Goal: Task Accomplishment & Management: Use online tool/utility

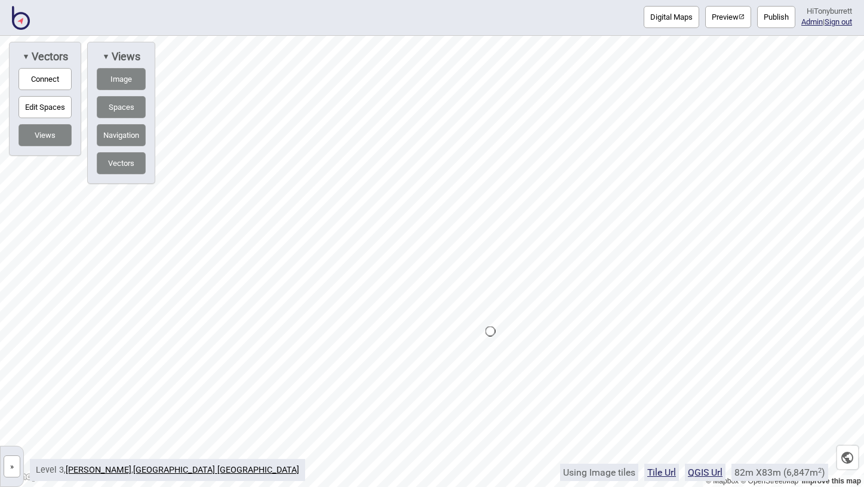
click at [10, 465] on button "»" at bounding box center [12, 466] width 17 height 22
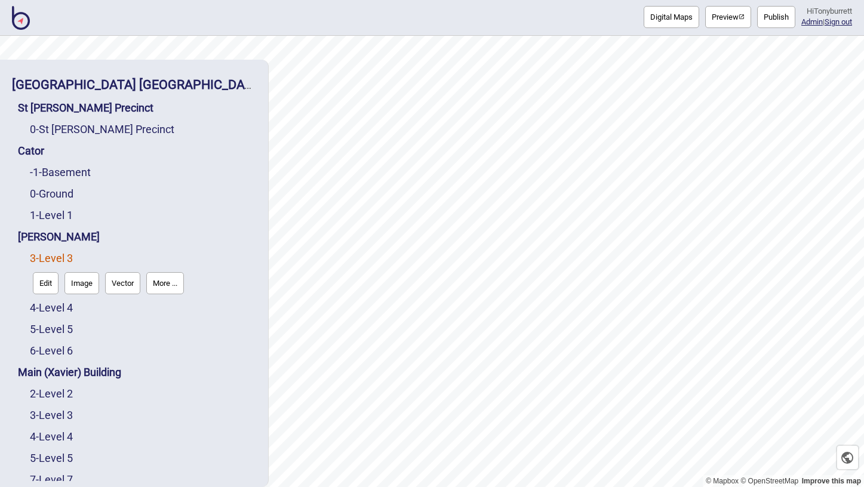
click at [40, 278] on button "Edit" at bounding box center [46, 283] width 26 height 22
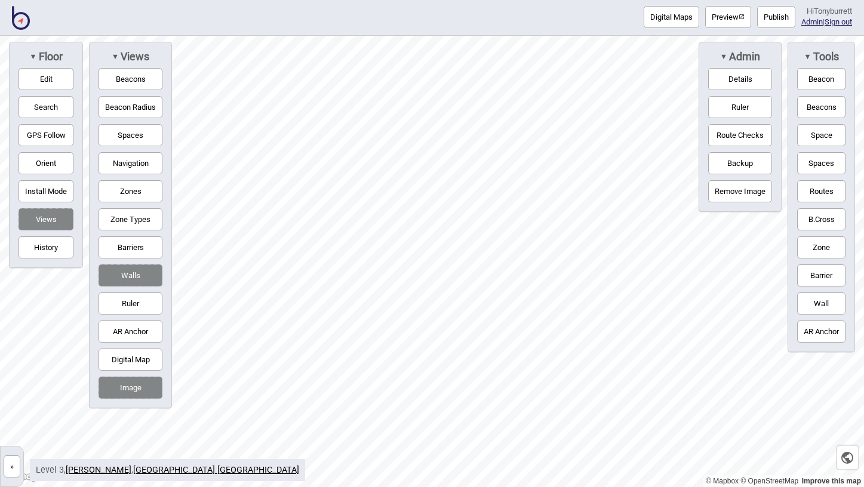
click at [130, 160] on button "Navigation" at bounding box center [130, 163] width 64 height 22
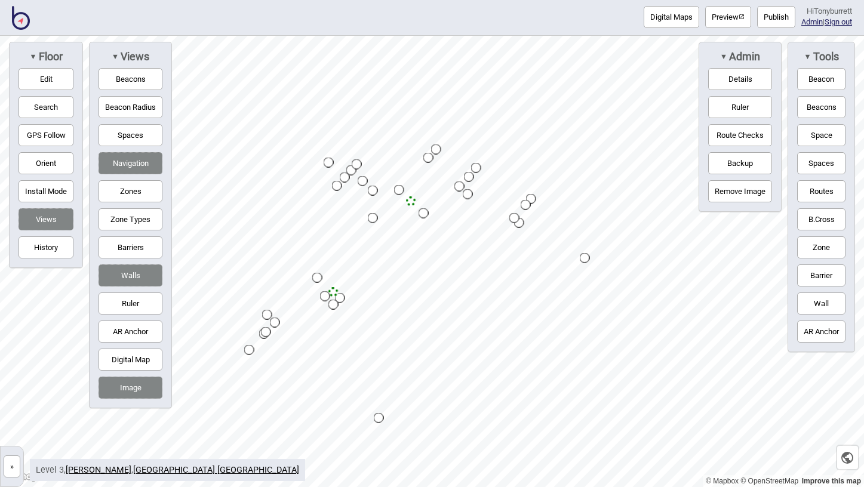
click at [121, 366] on button "Digital Map" at bounding box center [130, 360] width 64 height 22
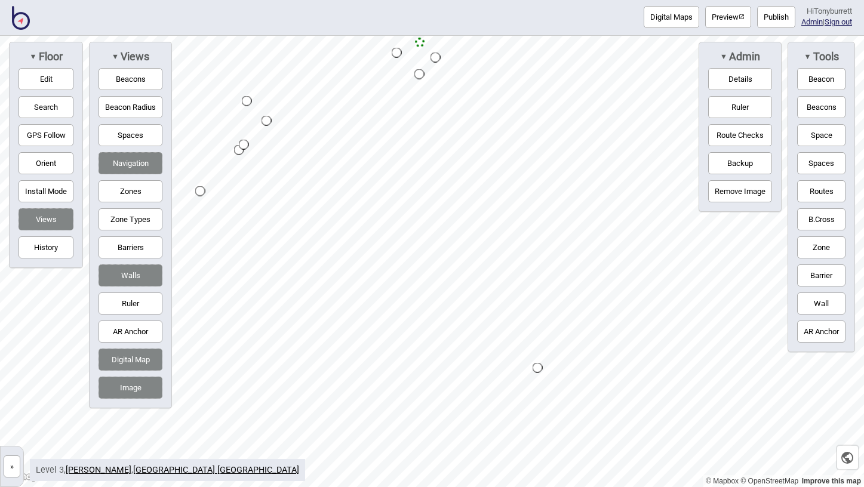
click at [62, 76] on button "Edit" at bounding box center [46, 79] width 55 height 22
click at [131, 259] on div "▼ Views Beacons Beacon Radius Spaces Navigation Zones Zone Types Barriers Walls…" at bounding box center [130, 225] width 83 height 366
click at [129, 244] on button "Barriers" at bounding box center [130, 247] width 64 height 22
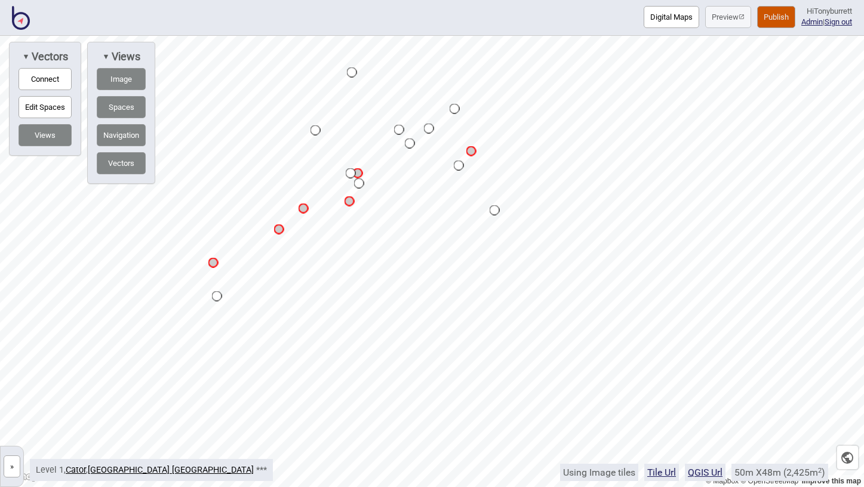
click at [12, 465] on button "»" at bounding box center [12, 466] width 17 height 22
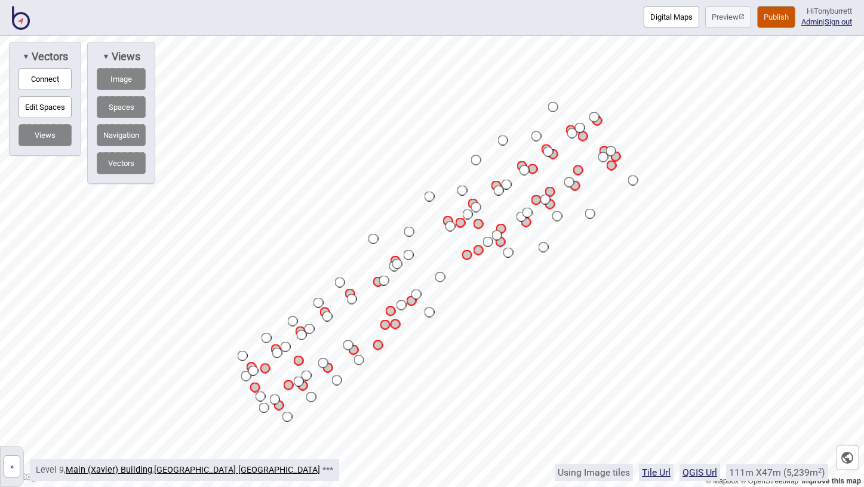
click at [14, 464] on button "»" at bounding box center [12, 466] width 17 height 22
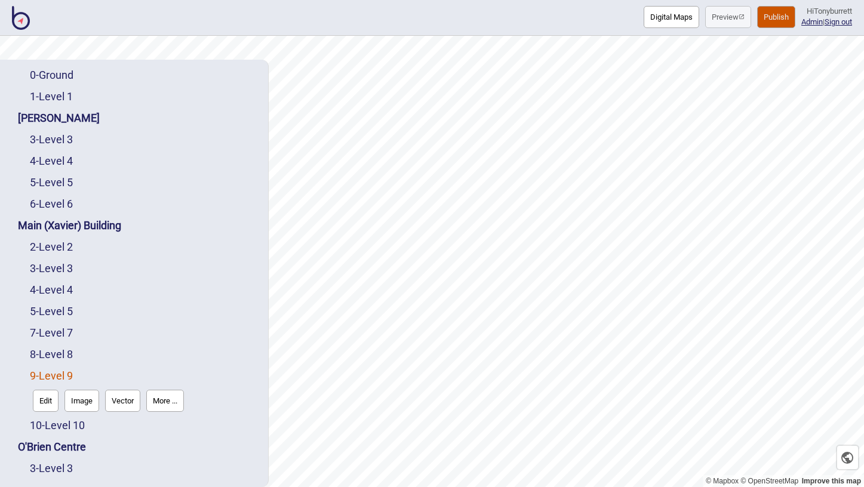
scroll to position [120, 0]
click at [48, 405] on button "Edit" at bounding box center [46, 400] width 26 height 22
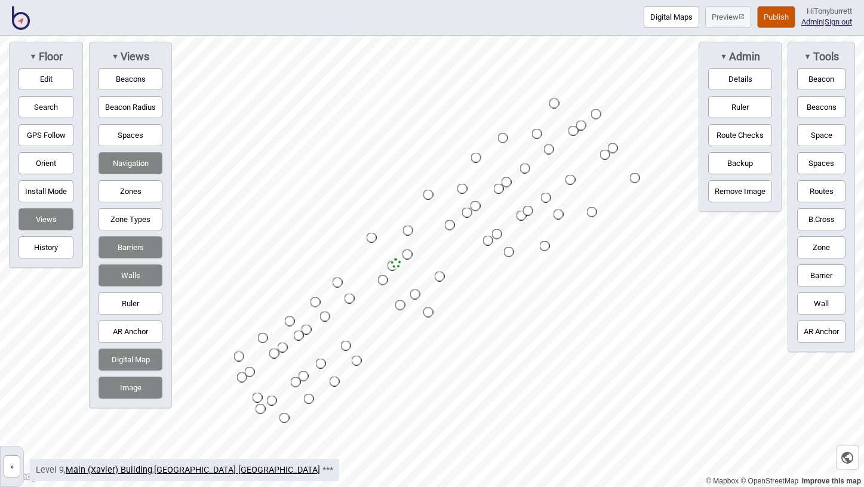
click at [147, 386] on button "Image" at bounding box center [130, 388] width 64 height 22
click at [146, 368] on button "Digital Map" at bounding box center [130, 360] width 64 height 22
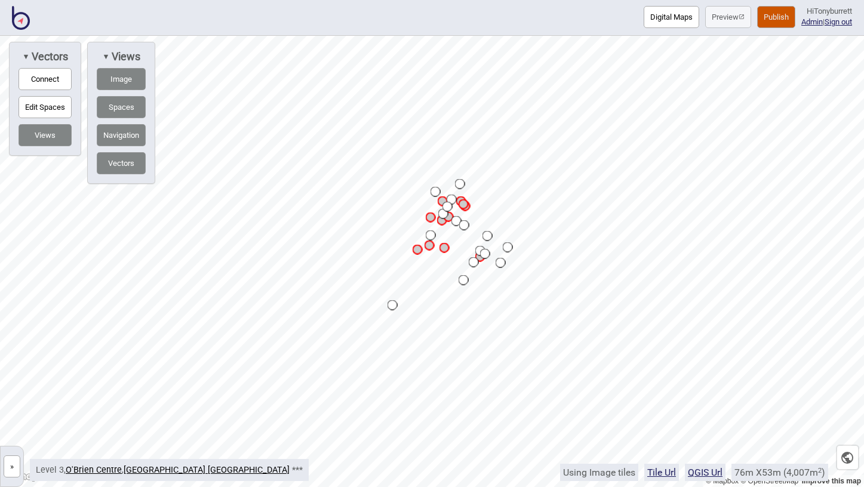
click at [16, 467] on button "»" at bounding box center [12, 466] width 17 height 22
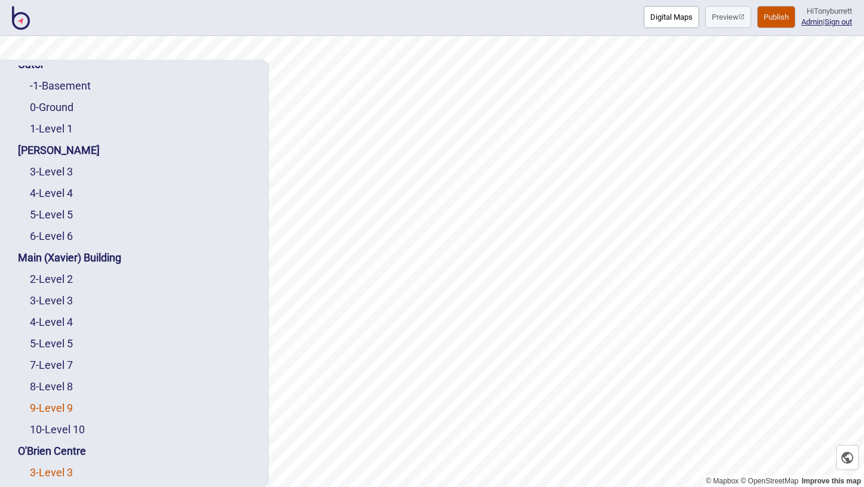
scroll to position [200, 0]
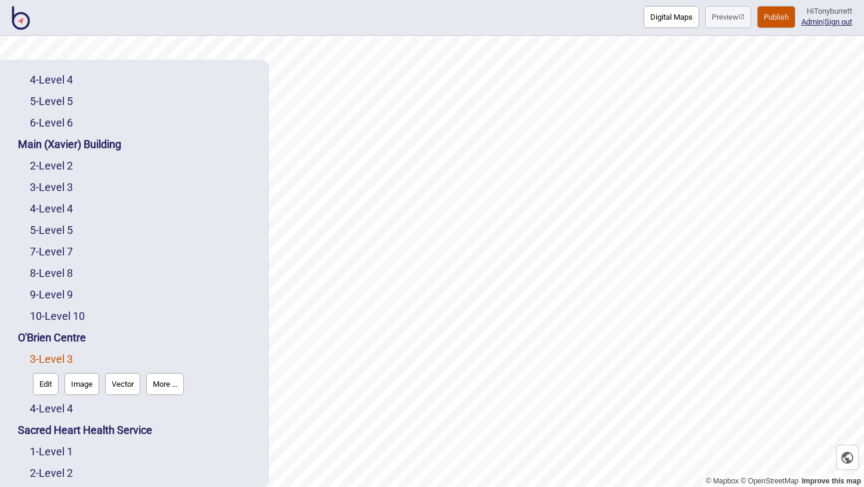
click at [47, 386] on button "Edit" at bounding box center [46, 384] width 26 height 22
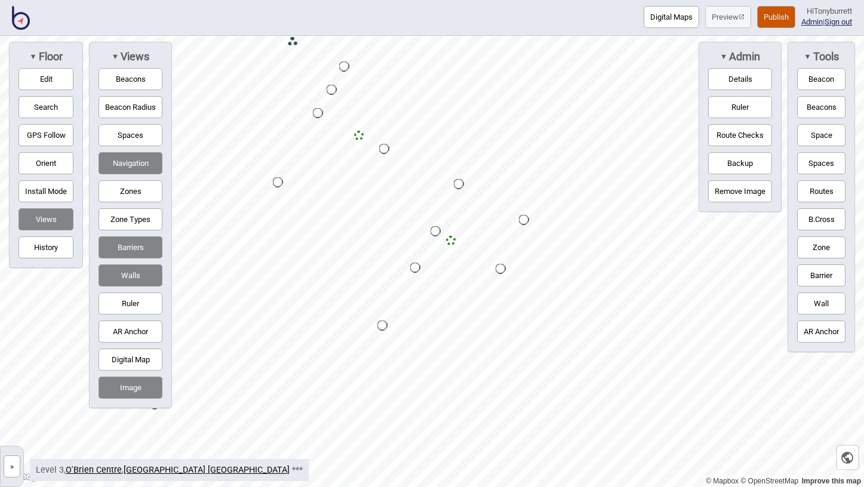
click at [5, 466] on button "»" at bounding box center [12, 466] width 17 height 22
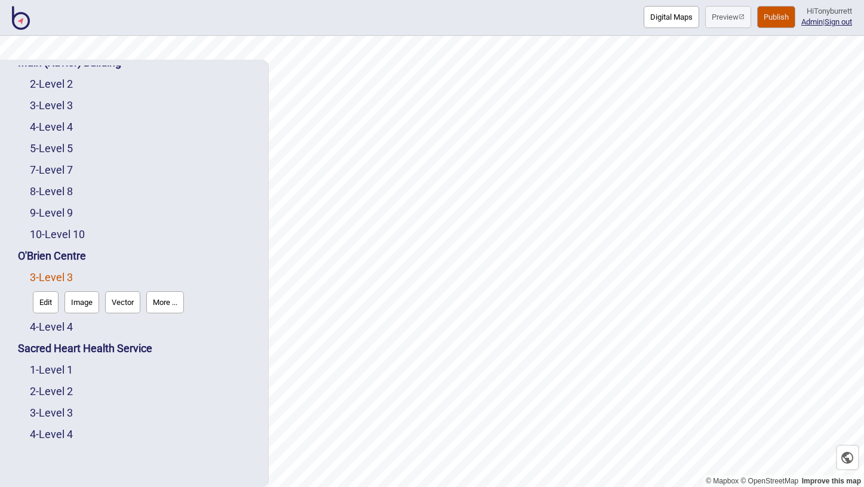
scroll to position [282, 0]
click at [777, 16] on button "Publish" at bounding box center [776, 17] width 38 height 22
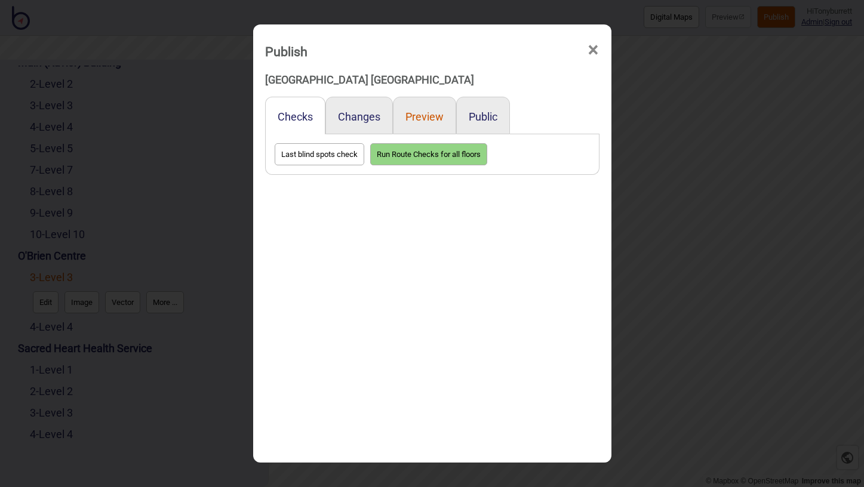
click at [425, 119] on button "Preview" at bounding box center [424, 116] width 38 height 13
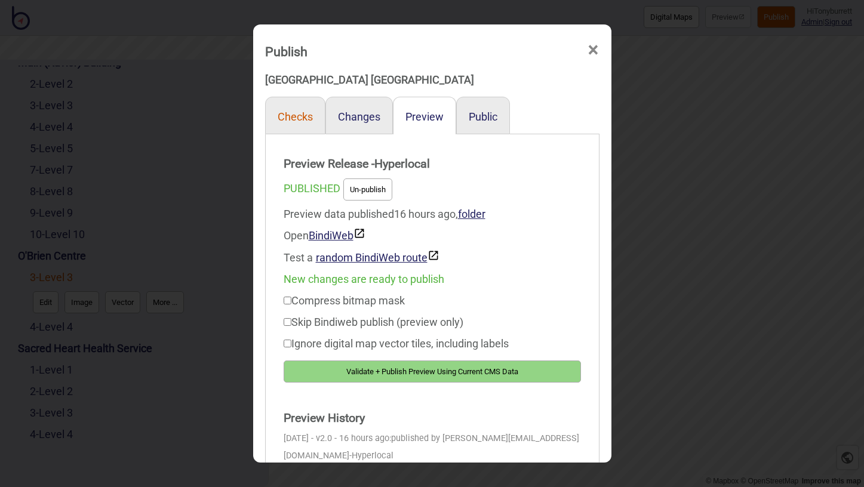
click at [295, 119] on button "Checks" at bounding box center [295, 116] width 35 height 13
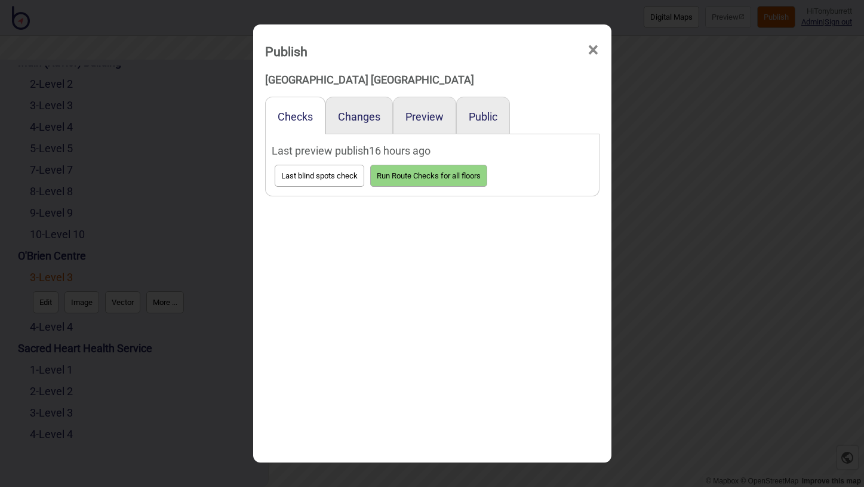
click at [401, 173] on button "Run Route Checks for all floors" at bounding box center [428, 176] width 117 height 22
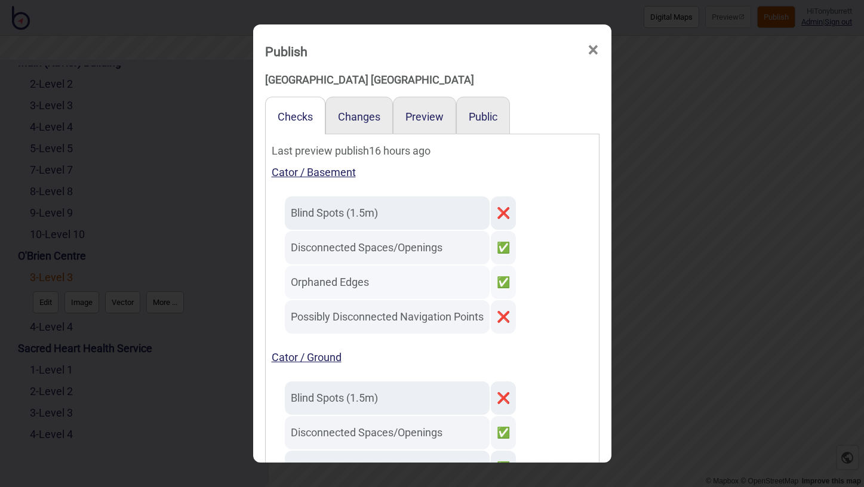
scroll to position [0, 0]
click at [587, 51] on span "×" at bounding box center [593, 49] width 13 height 39
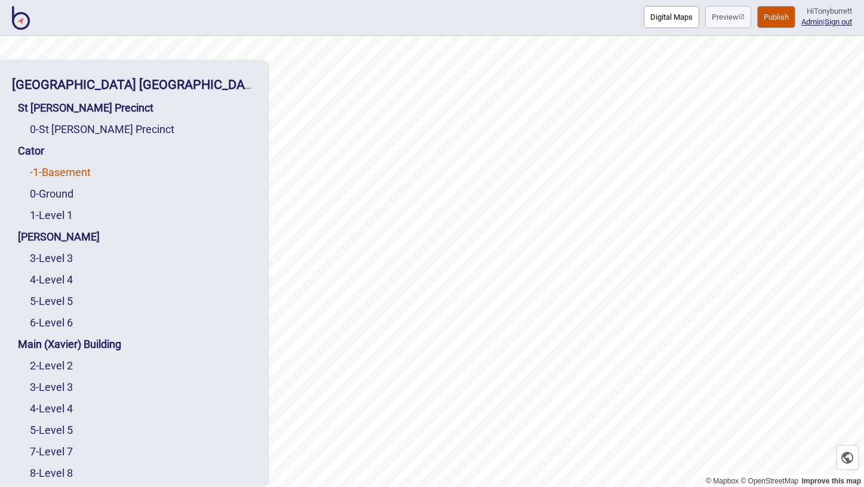
click at [51, 173] on link "-1 - Basement" at bounding box center [60, 172] width 61 height 13
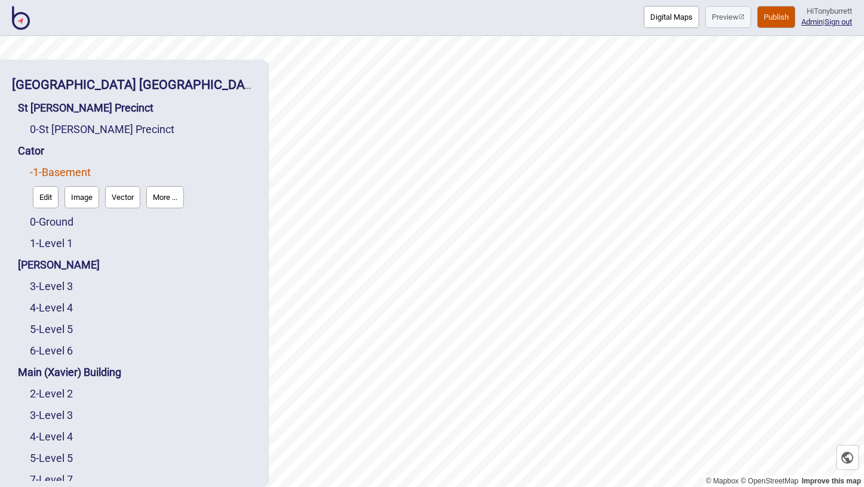
click at [45, 195] on button "Edit" at bounding box center [46, 197] width 26 height 22
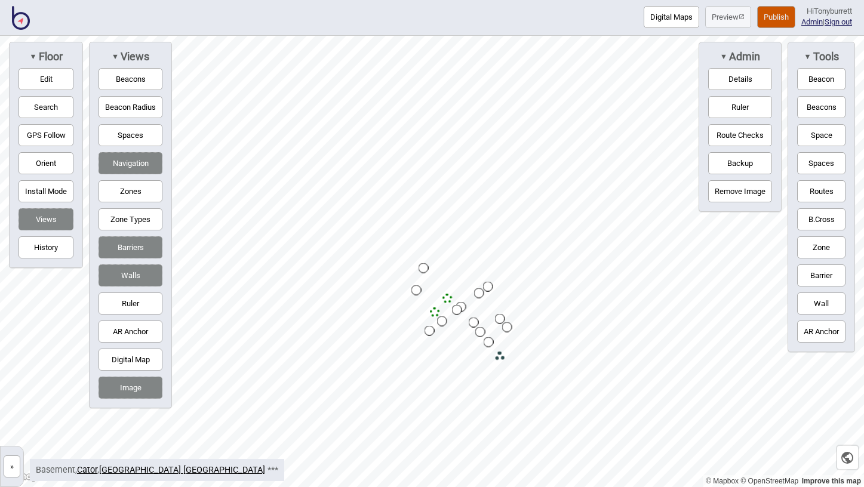
click at [747, 132] on button "Route Checks" at bounding box center [740, 135] width 64 height 22
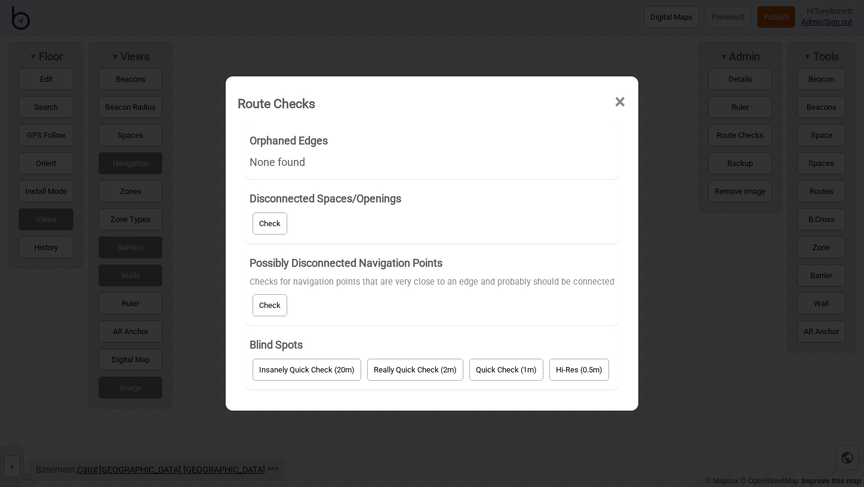
click at [264, 310] on button "Check" at bounding box center [269, 305] width 35 height 22
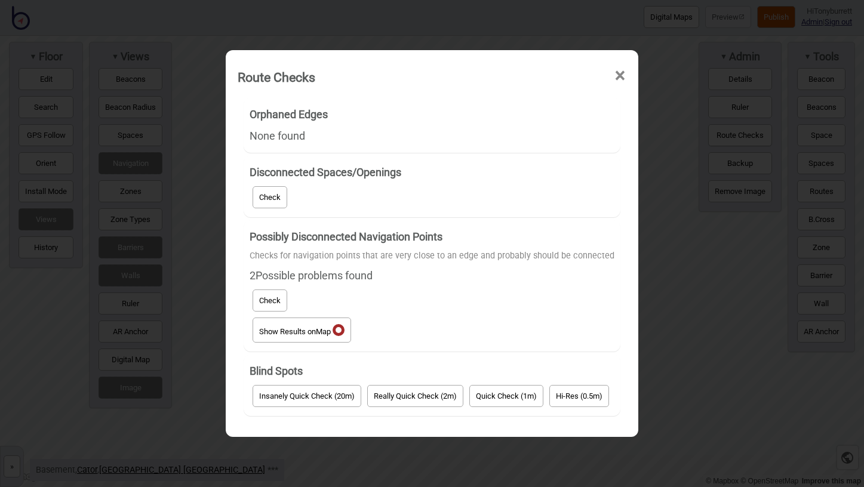
click at [327, 338] on button "Show Results on Map" at bounding box center [301, 330] width 98 height 25
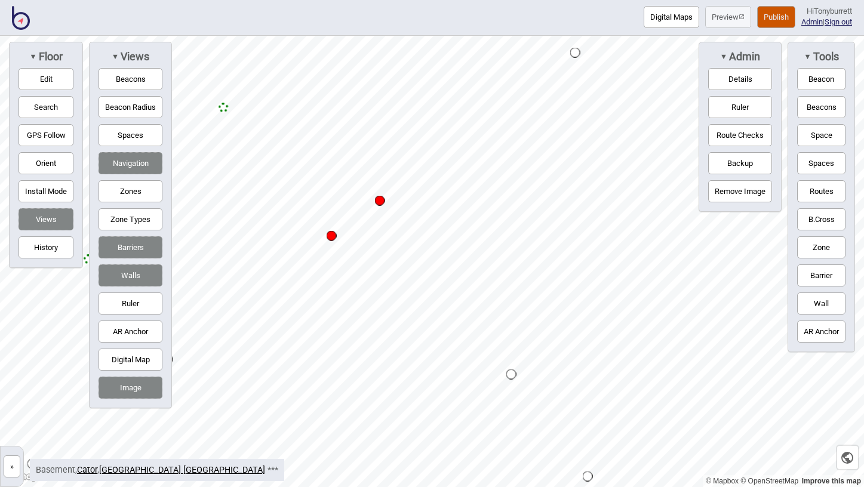
click at [39, 80] on button "Edit" at bounding box center [46, 79] width 55 height 22
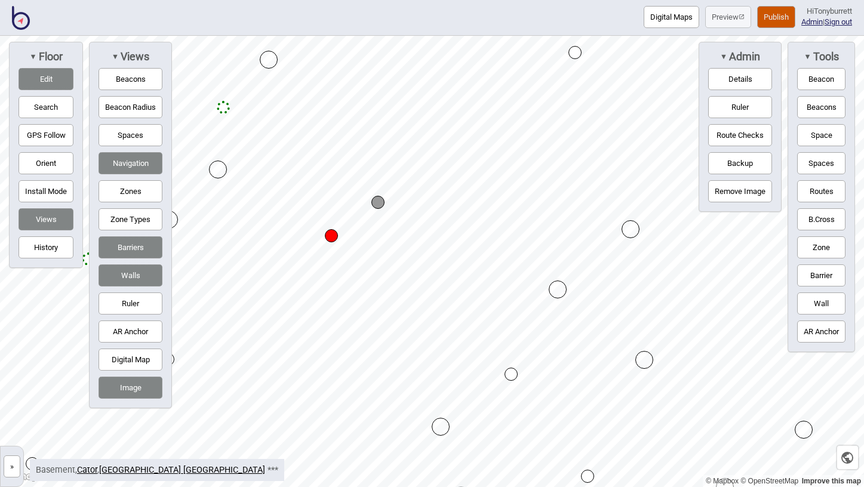
click at [3, 471] on link "»" at bounding box center [12, 465] width 23 height 13
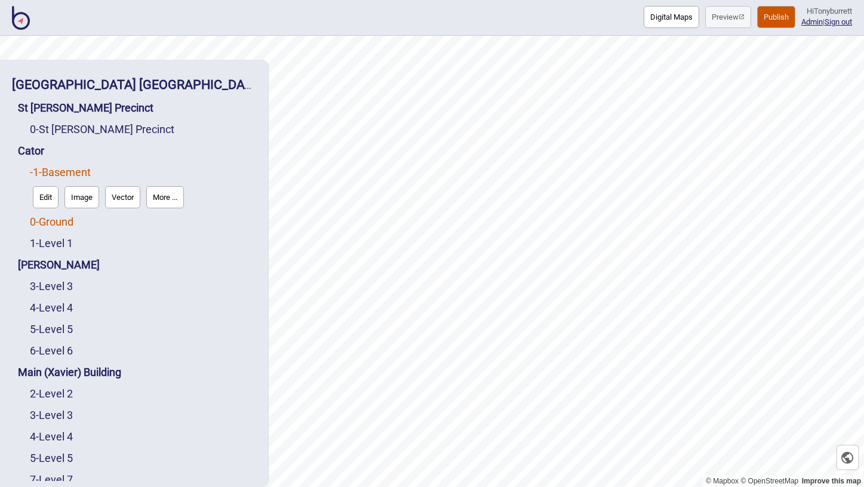
click at [57, 223] on link "0 - Ground" at bounding box center [52, 221] width 44 height 13
click at [43, 219] on button "Edit" at bounding box center [46, 219] width 26 height 22
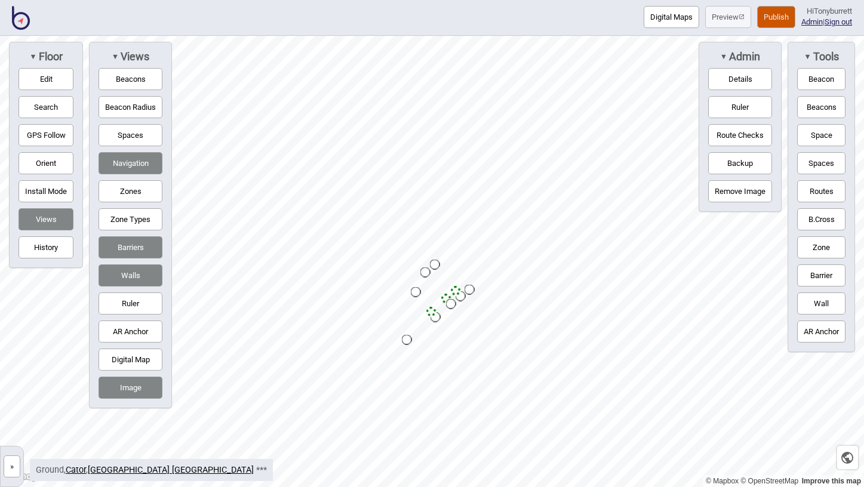
click at [724, 140] on button "Route Checks" at bounding box center [740, 135] width 64 height 22
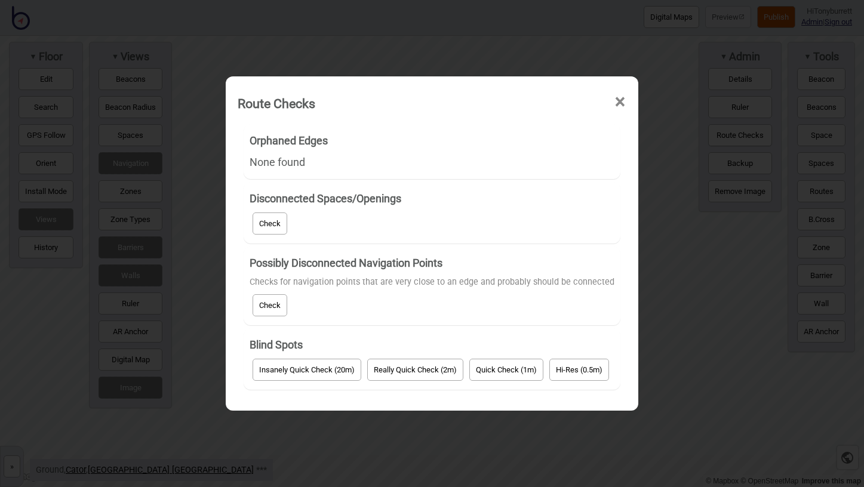
click at [270, 304] on button "Check" at bounding box center [269, 305] width 35 height 22
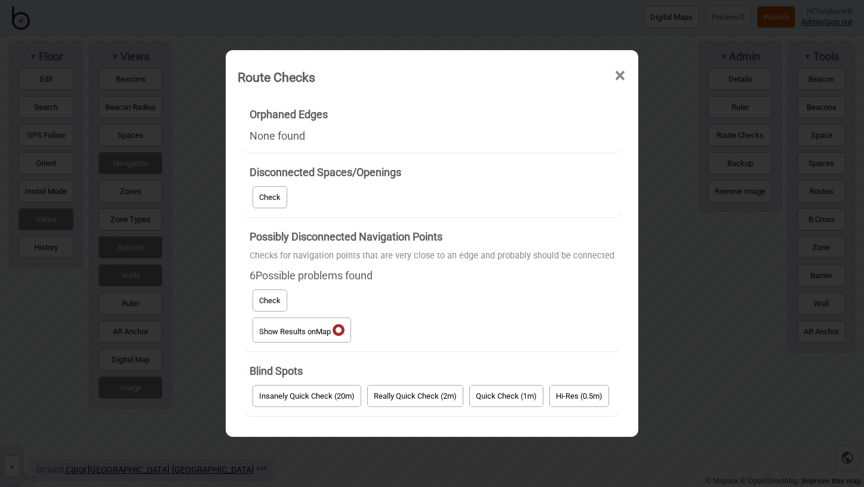
click at [306, 334] on button "Show Results on Map" at bounding box center [301, 330] width 98 height 25
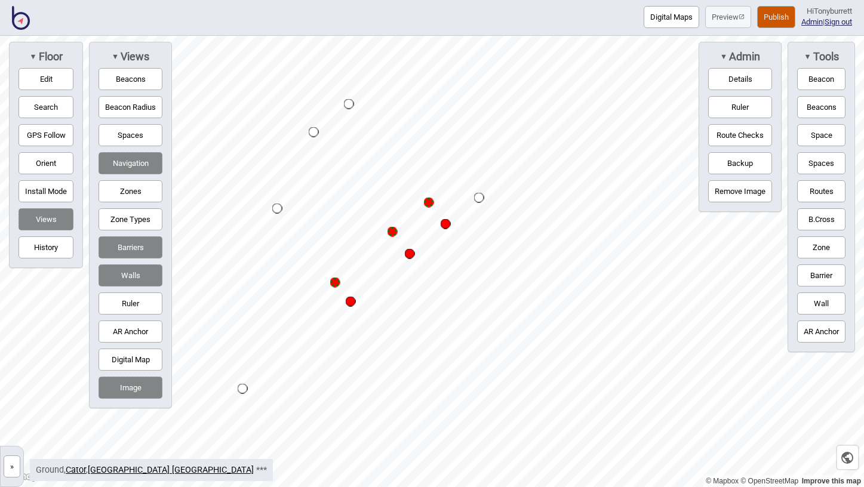
click at [11, 461] on button "»" at bounding box center [12, 466] width 17 height 22
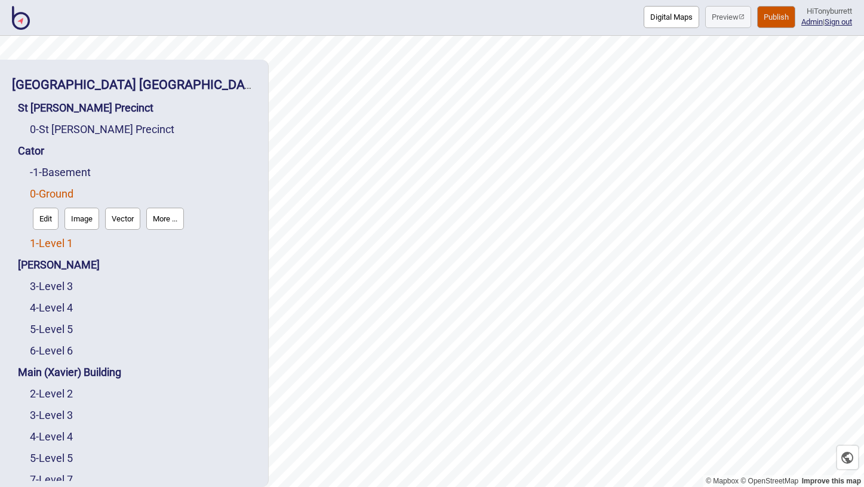
click at [48, 242] on link "1 - Level 1" at bounding box center [51, 243] width 43 height 13
click at [48, 242] on button "Edit" at bounding box center [46, 240] width 26 height 22
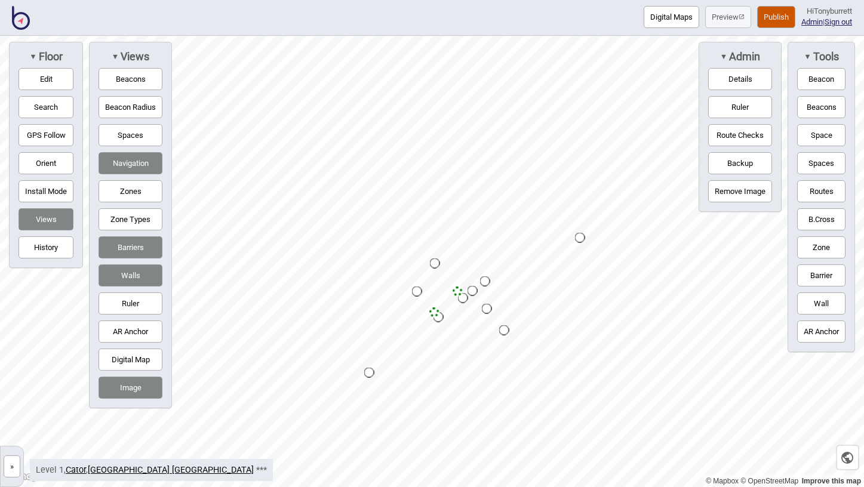
click at [743, 131] on button "Route Checks" at bounding box center [740, 135] width 64 height 22
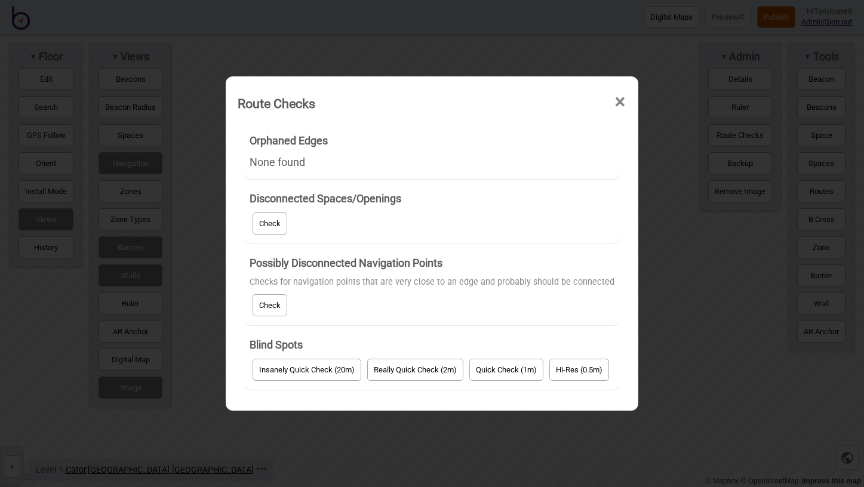
click at [284, 298] on button "Check" at bounding box center [269, 305] width 35 height 22
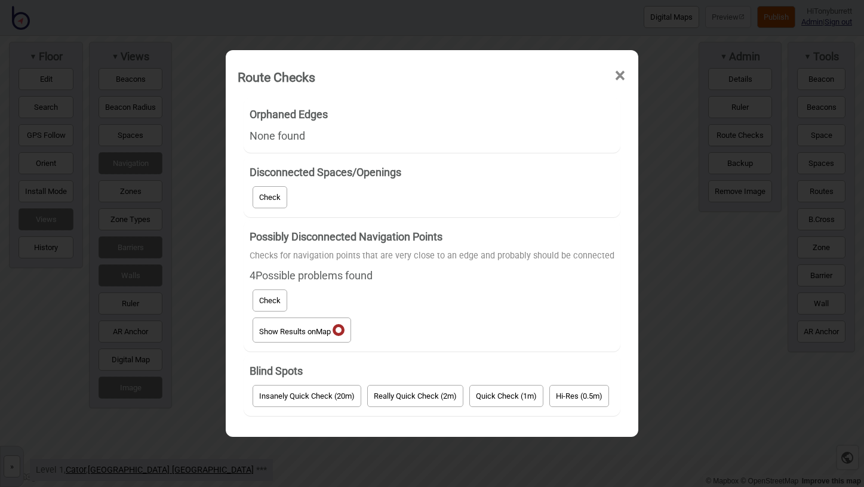
click at [325, 335] on span "Map" at bounding box center [323, 331] width 15 height 9
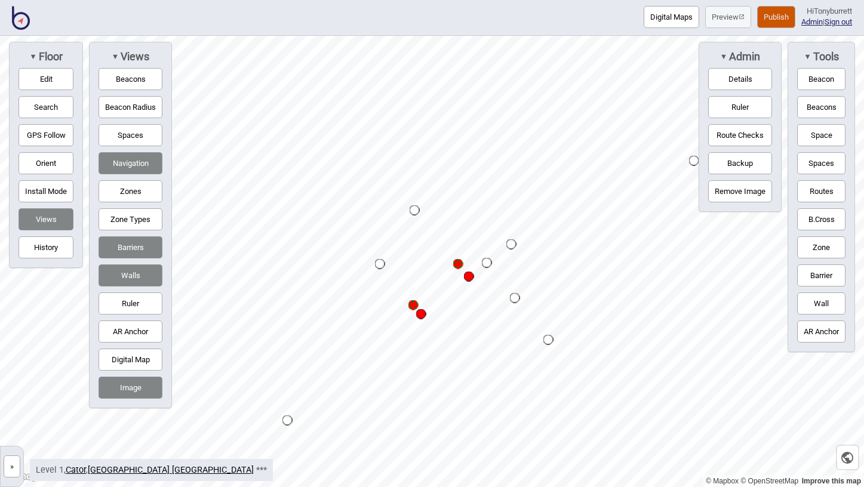
click at [14, 467] on button "»" at bounding box center [12, 466] width 17 height 22
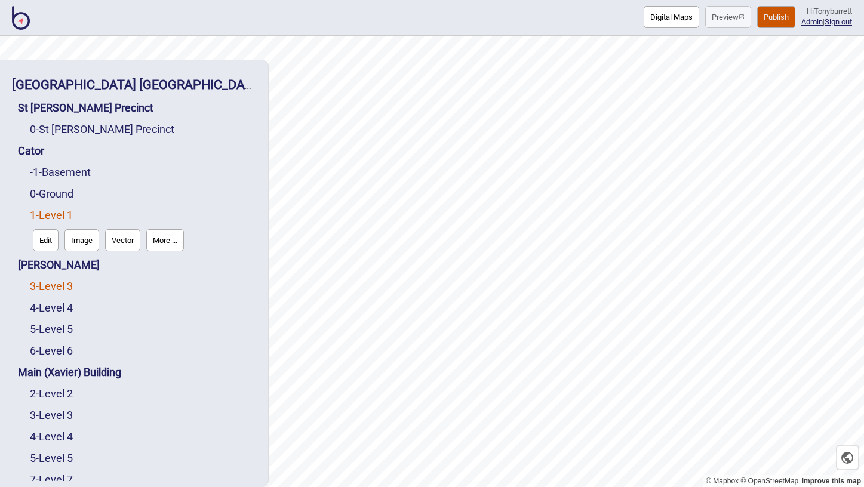
click at [65, 284] on link "3 - Level 3" at bounding box center [51, 286] width 43 height 13
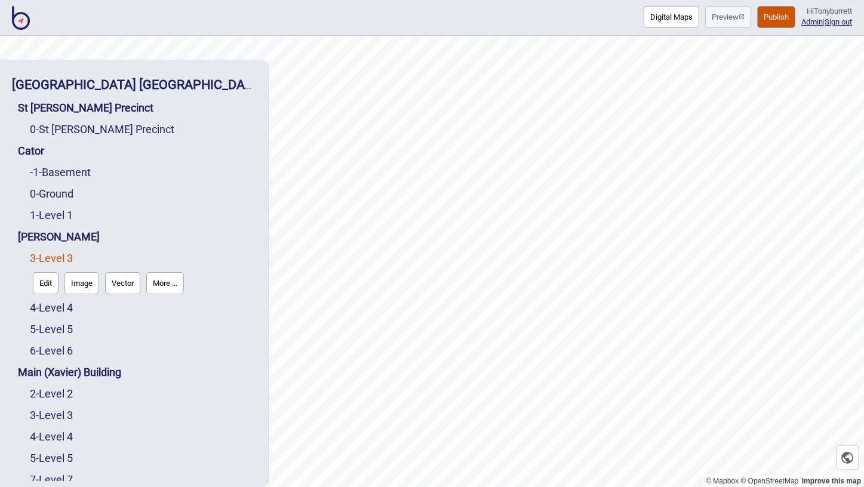
click at [46, 286] on button "Edit" at bounding box center [46, 283] width 26 height 22
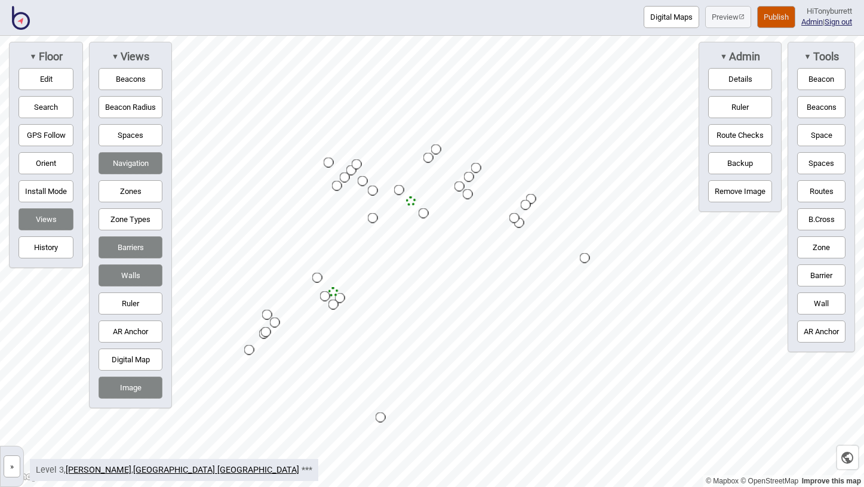
click at [750, 127] on button "Route Checks" at bounding box center [740, 135] width 64 height 22
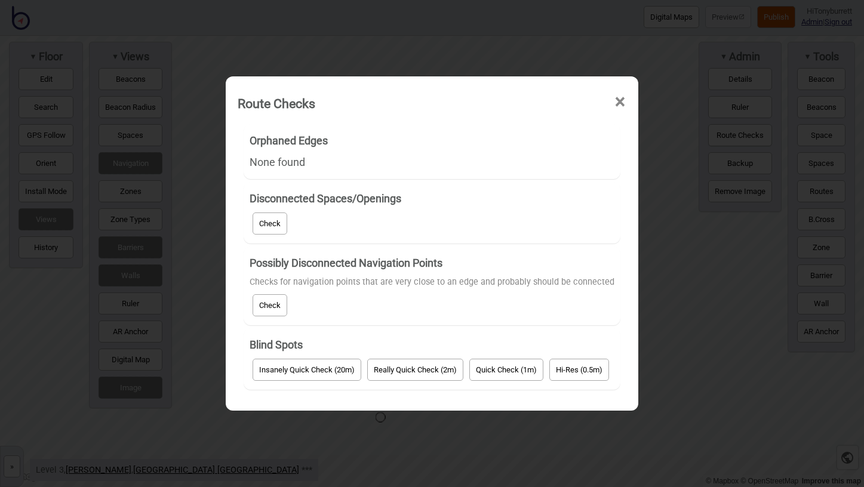
click at [263, 298] on button "Check" at bounding box center [269, 305] width 35 height 22
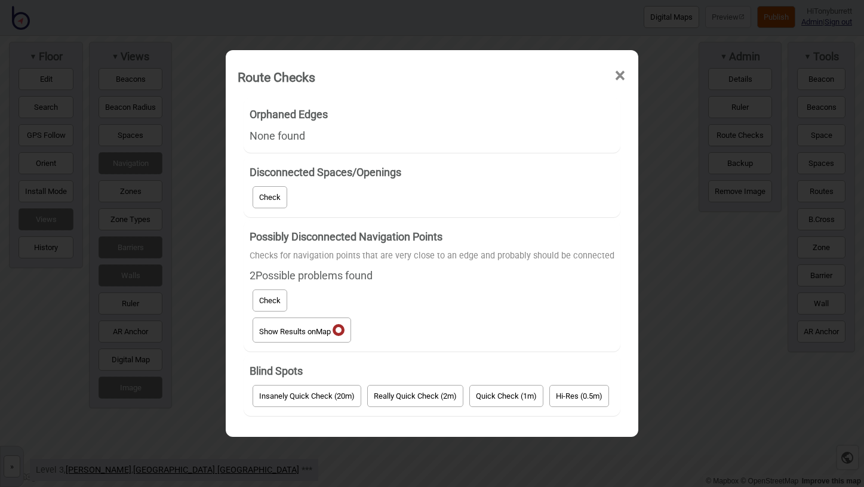
click at [281, 328] on button "Show Results on Map" at bounding box center [301, 330] width 98 height 25
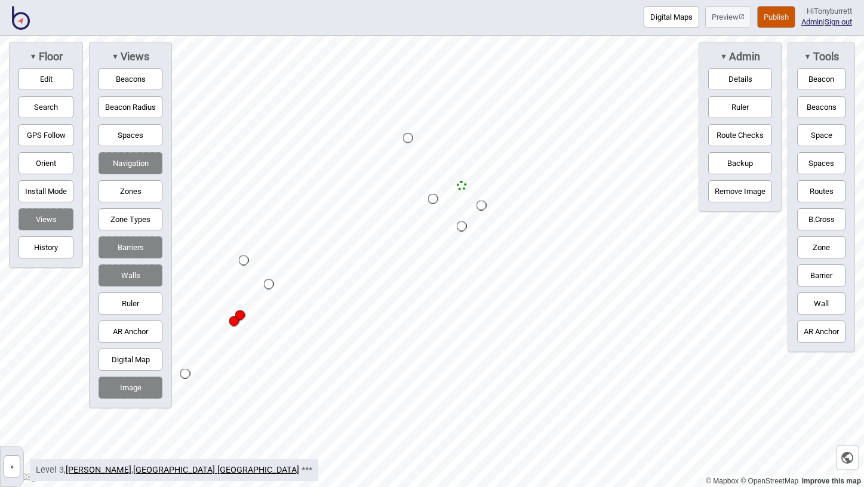
click at [10, 458] on button "»" at bounding box center [12, 466] width 17 height 22
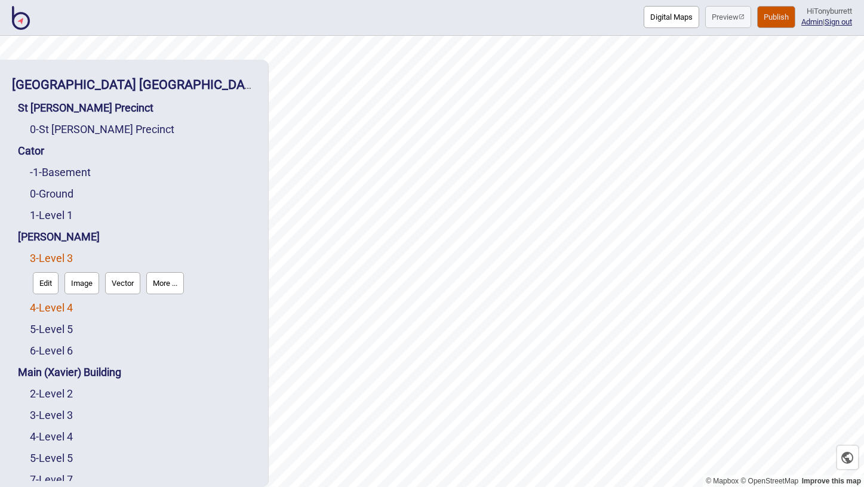
click at [63, 310] on link "4 - Level 4" at bounding box center [51, 307] width 43 height 13
click at [47, 306] on button "Edit" at bounding box center [46, 305] width 26 height 22
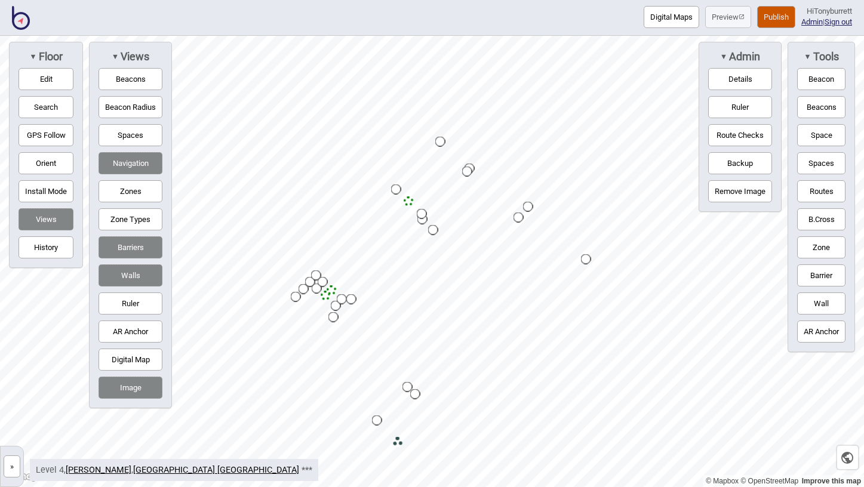
click at [731, 131] on button "Route Checks" at bounding box center [740, 135] width 64 height 22
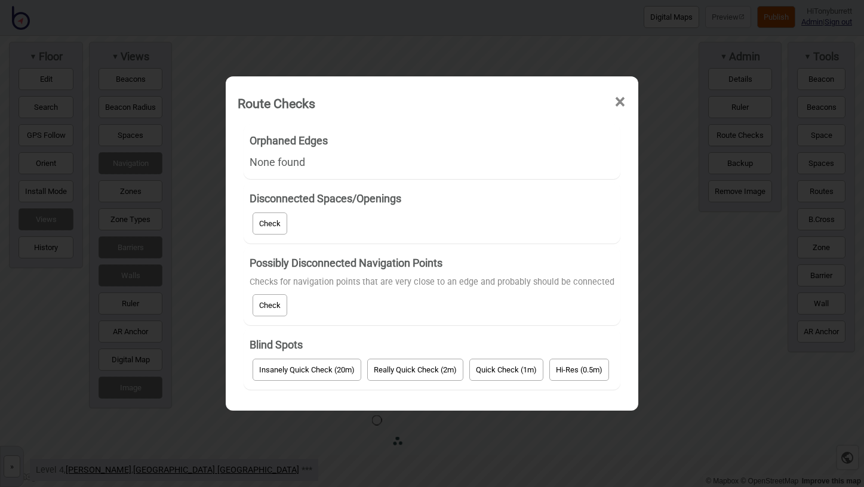
click at [279, 313] on button "Check" at bounding box center [269, 305] width 35 height 22
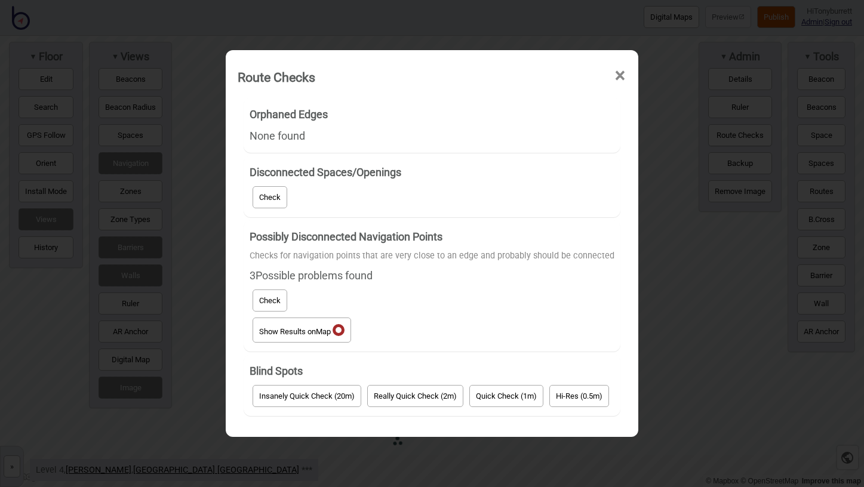
click at [327, 325] on button "Show Results on Map" at bounding box center [301, 330] width 98 height 25
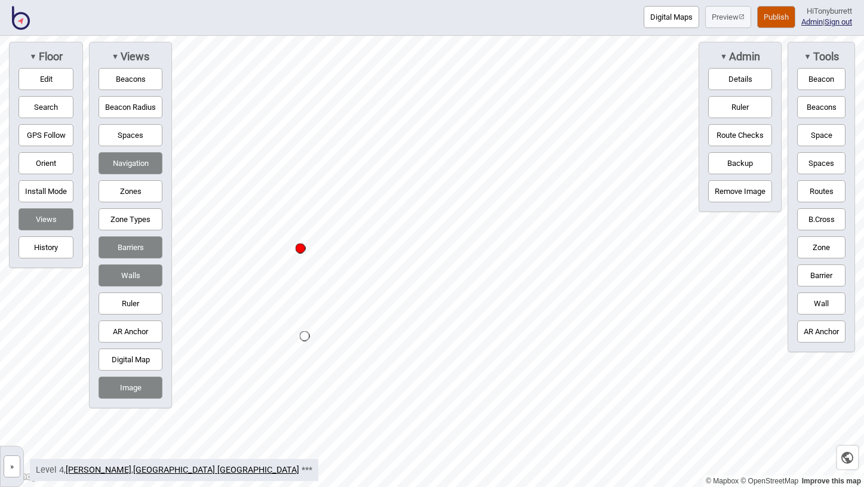
click at [54, 70] on button "Edit" at bounding box center [46, 79] width 55 height 22
drag, startPoint x: 299, startPoint y: 252, endPoint x: 288, endPoint y: 260, distance: 13.6
click at [10, 471] on button "»" at bounding box center [12, 466] width 17 height 22
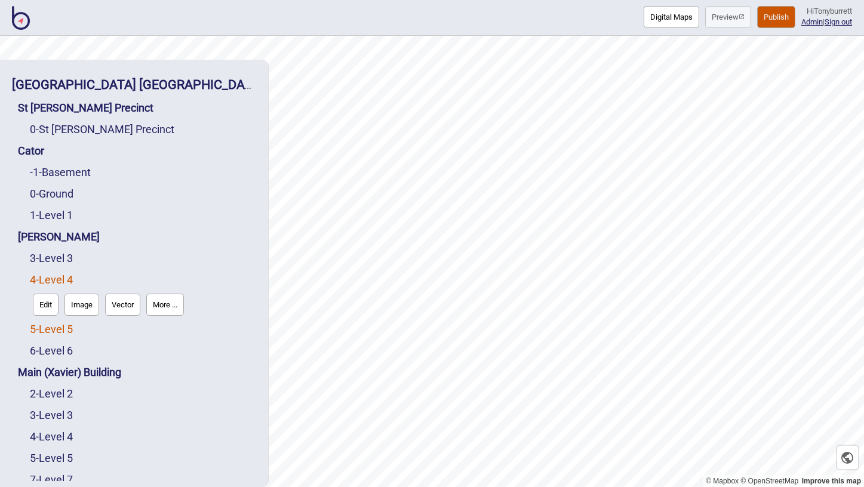
click at [60, 329] on link "5 - Level 5" at bounding box center [51, 329] width 43 height 13
click at [43, 328] on button "Edit" at bounding box center [46, 326] width 26 height 22
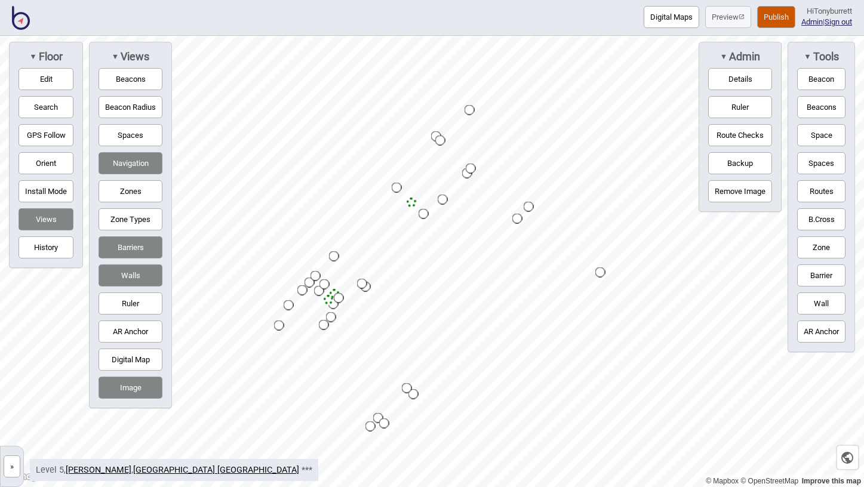
click at [713, 144] on button "Route Checks" at bounding box center [740, 135] width 64 height 22
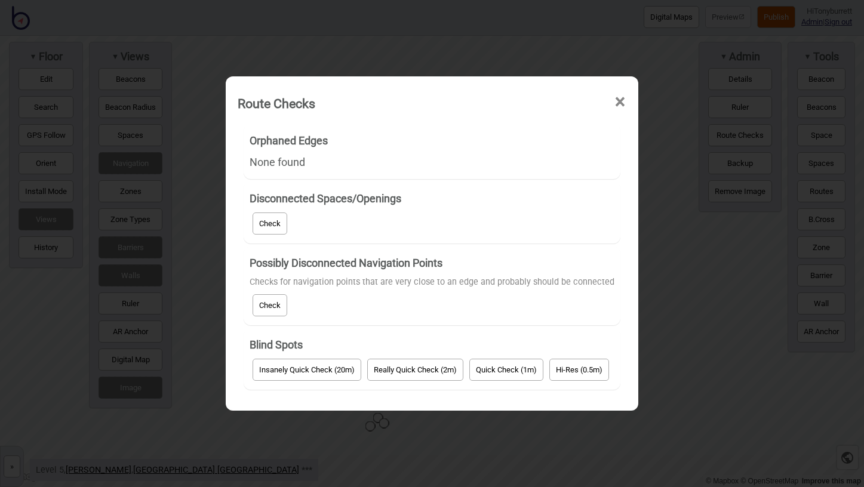
click at [263, 312] on button "Check" at bounding box center [269, 305] width 35 height 22
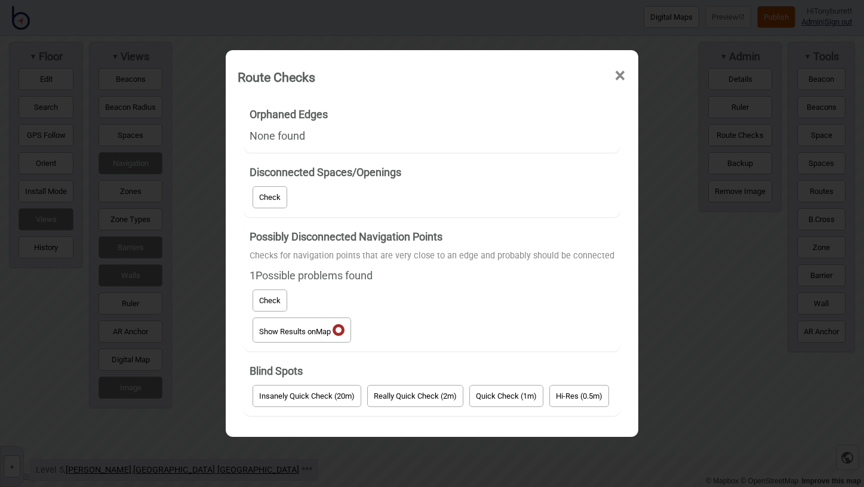
click at [314, 333] on button "Show Results on Map" at bounding box center [301, 330] width 98 height 25
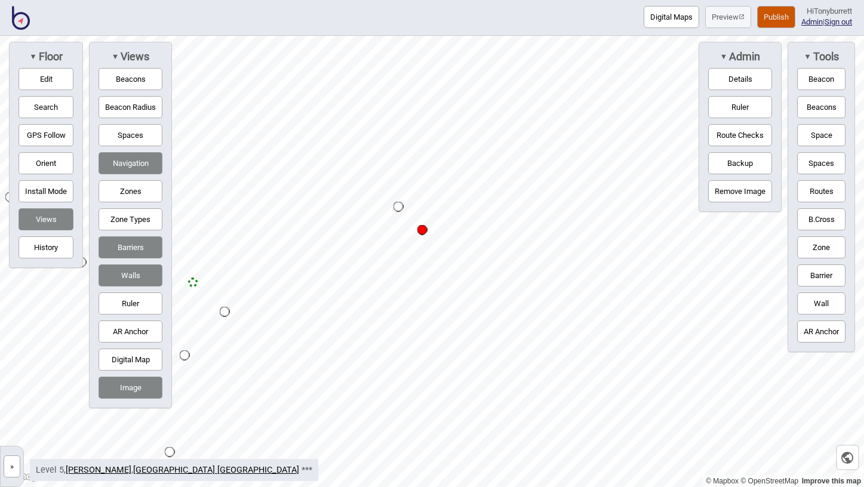
click at [9, 468] on button "»" at bounding box center [12, 466] width 17 height 22
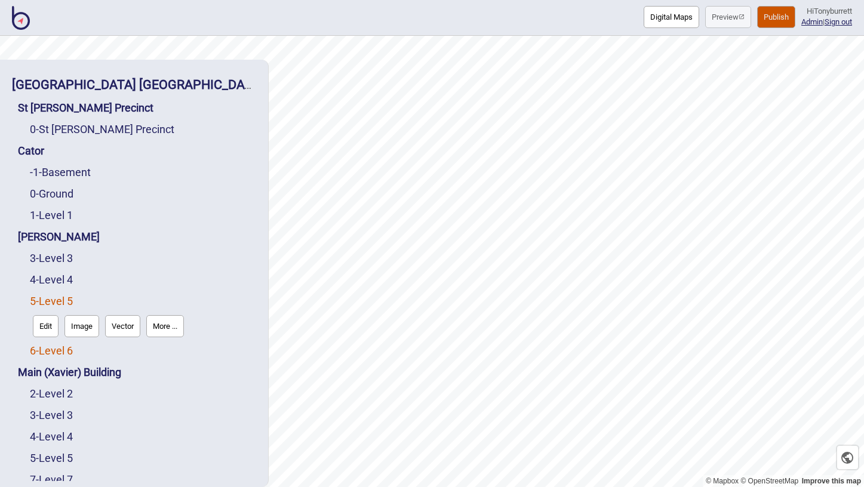
click at [60, 352] on link "6 - Level 6" at bounding box center [51, 350] width 43 height 13
click at [45, 351] on button "Edit" at bounding box center [46, 348] width 26 height 22
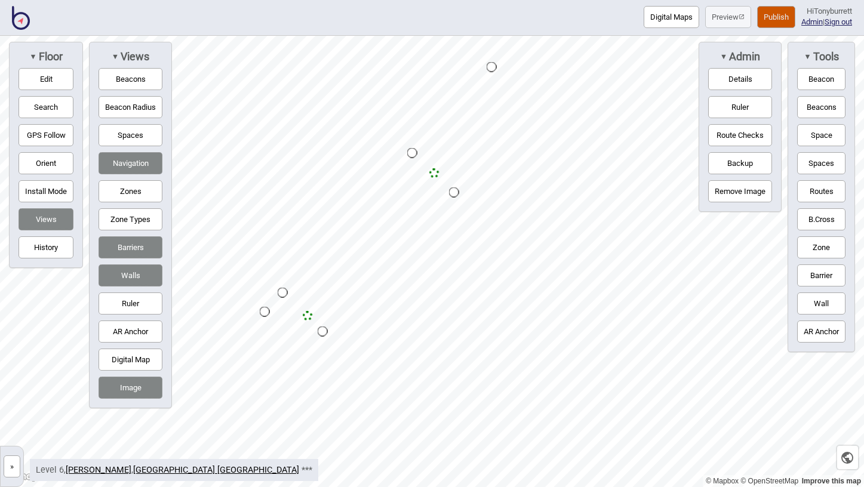
click at [740, 133] on button "Route Checks" at bounding box center [740, 135] width 64 height 22
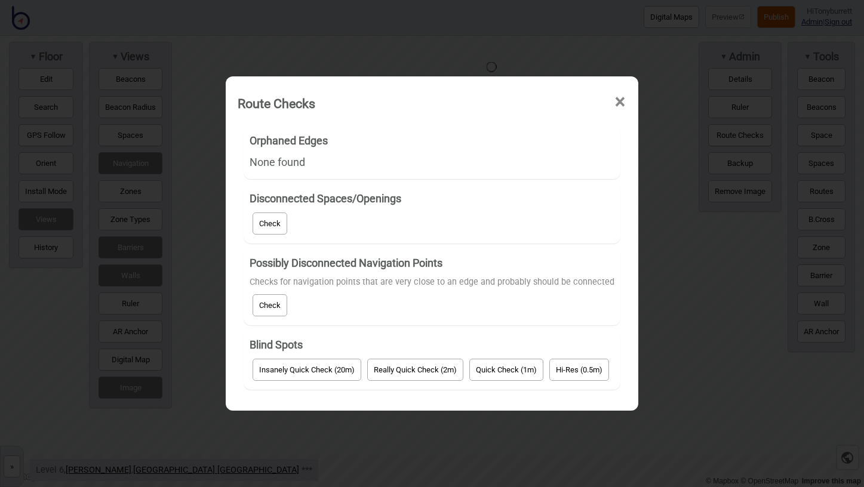
click at [274, 300] on button "Check" at bounding box center [269, 305] width 35 height 22
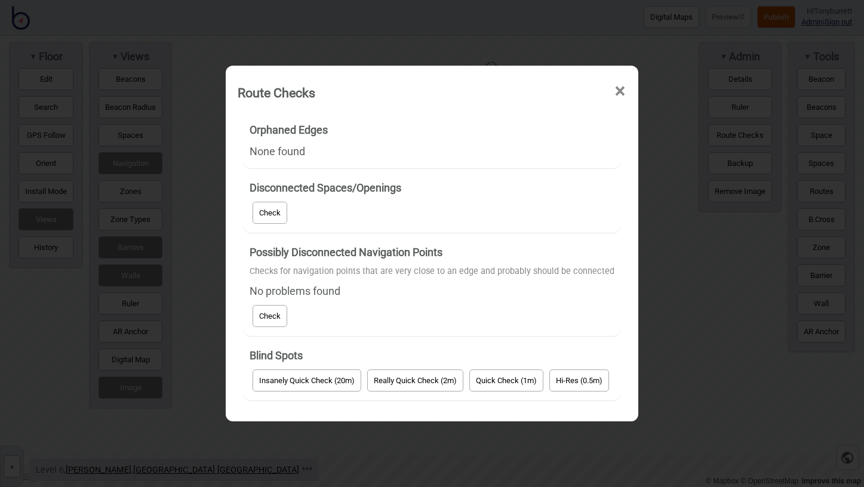
click at [632, 82] on div "Route Checks ×" at bounding box center [432, 90] width 401 height 36
click at [630, 83] on div "Route Checks ×" at bounding box center [432, 90] width 401 height 36
click at [623, 89] on span "×" at bounding box center [620, 91] width 13 height 39
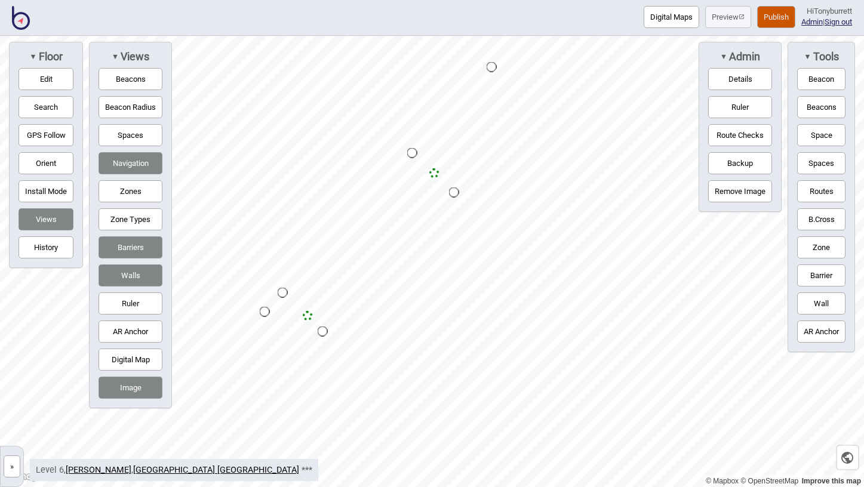
click at [15, 467] on button "»" at bounding box center [12, 466] width 17 height 22
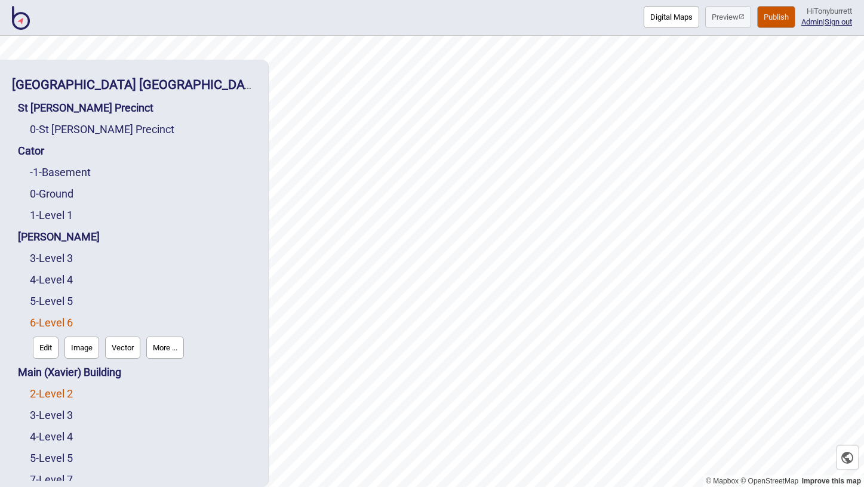
click at [51, 391] on link "2 - Level 2" at bounding box center [51, 393] width 43 height 13
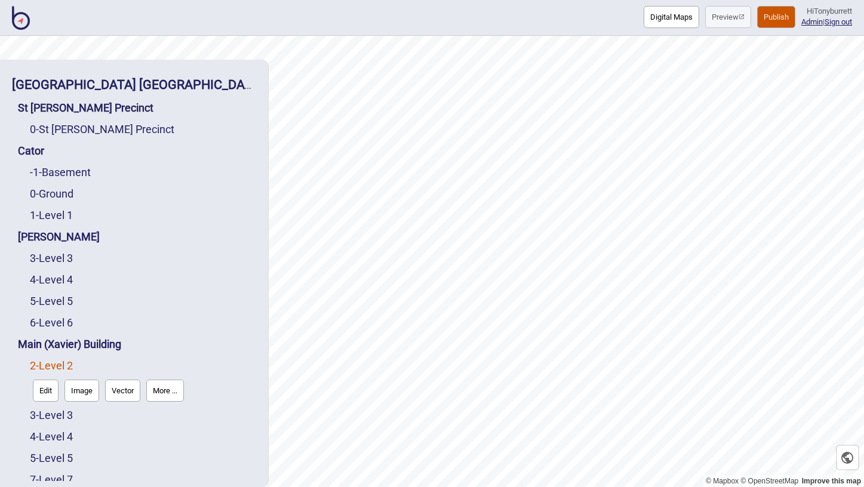
click at [51, 391] on button "Edit" at bounding box center [46, 391] width 26 height 22
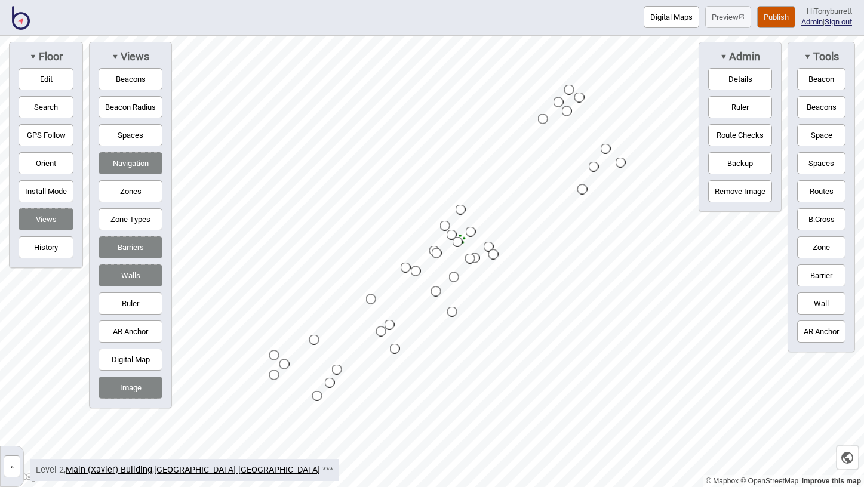
click at [716, 142] on button "Route Checks" at bounding box center [740, 135] width 64 height 22
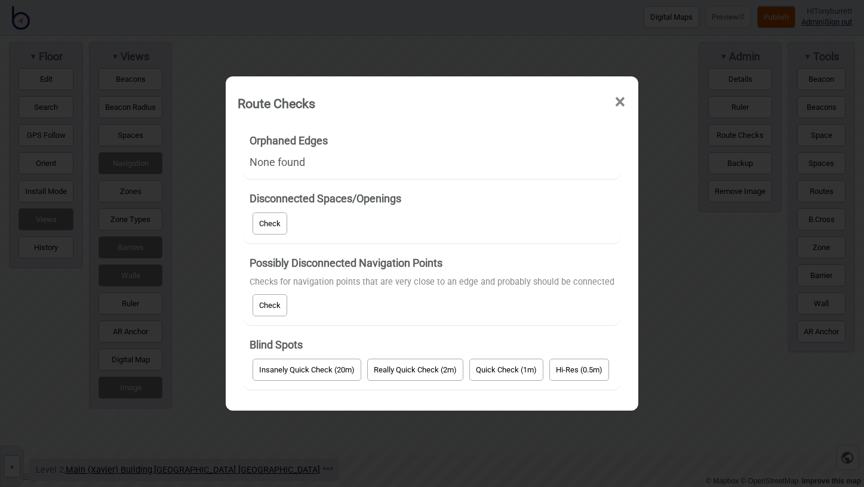
click at [264, 302] on button "Check" at bounding box center [269, 305] width 35 height 22
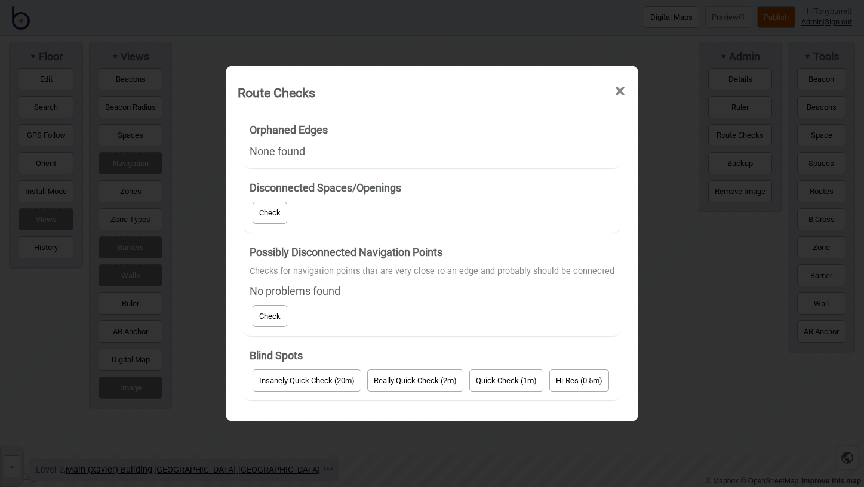
click at [616, 98] on span "×" at bounding box center [620, 91] width 13 height 39
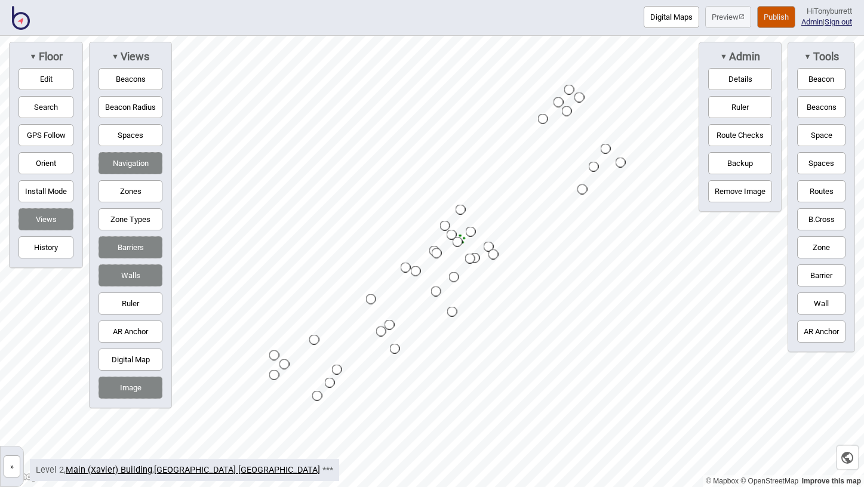
click at [16, 467] on button "»" at bounding box center [12, 466] width 17 height 22
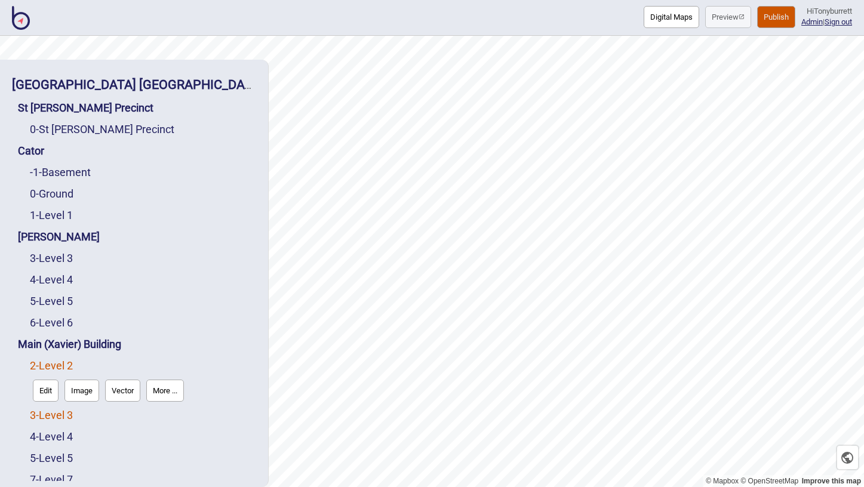
click at [55, 412] on link "3 - Level 3" at bounding box center [51, 415] width 43 height 13
click at [47, 412] on button "Edit" at bounding box center [46, 412] width 26 height 22
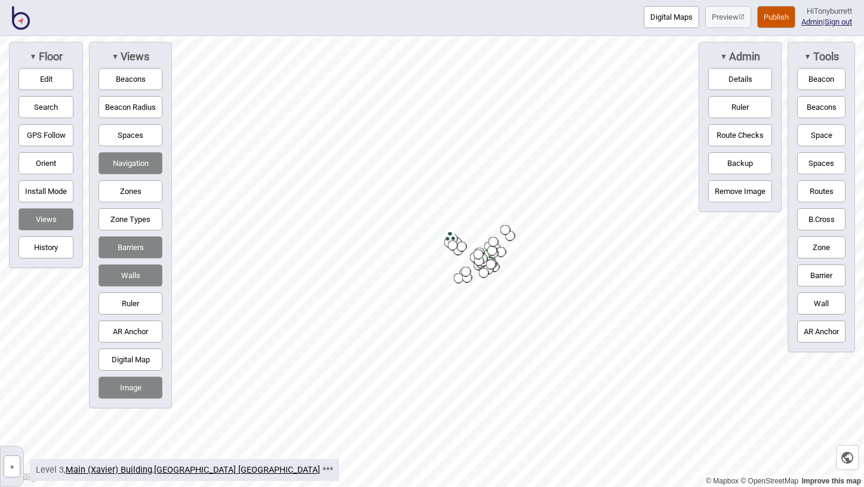
click at [738, 133] on button "Route Checks" at bounding box center [740, 135] width 64 height 22
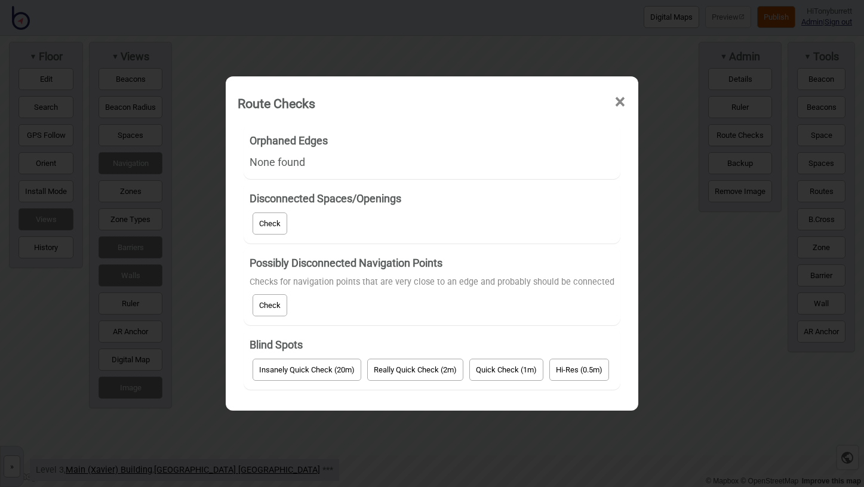
click at [276, 309] on button "Check" at bounding box center [269, 305] width 35 height 22
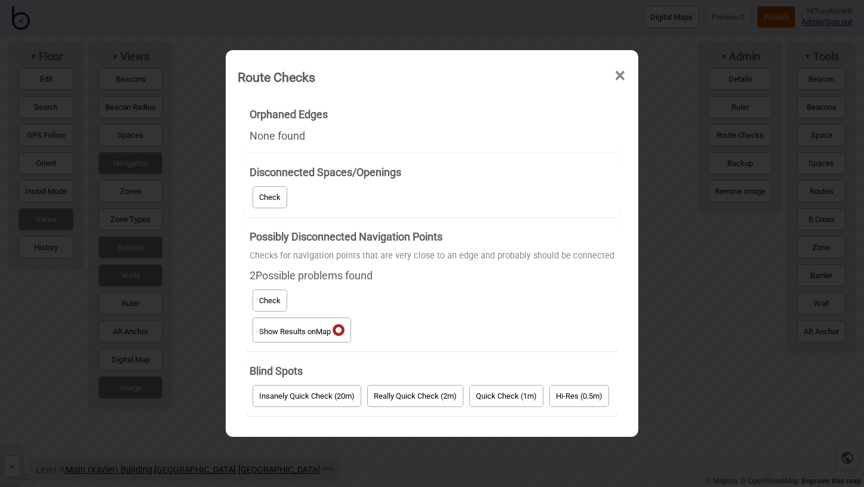
click at [343, 325] on span at bounding box center [338, 330] width 12 height 12
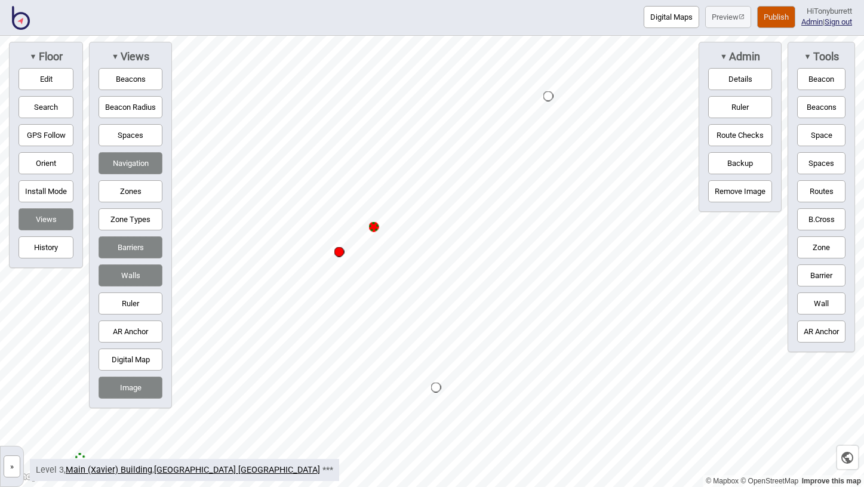
click at [56, 70] on button "Edit" at bounding box center [46, 79] width 55 height 22
drag, startPoint x: 375, startPoint y: 226, endPoint x: 390, endPoint y: 217, distance: 17.9
click at [10, 468] on button "»" at bounding box center [12, 466] width 17 height 22
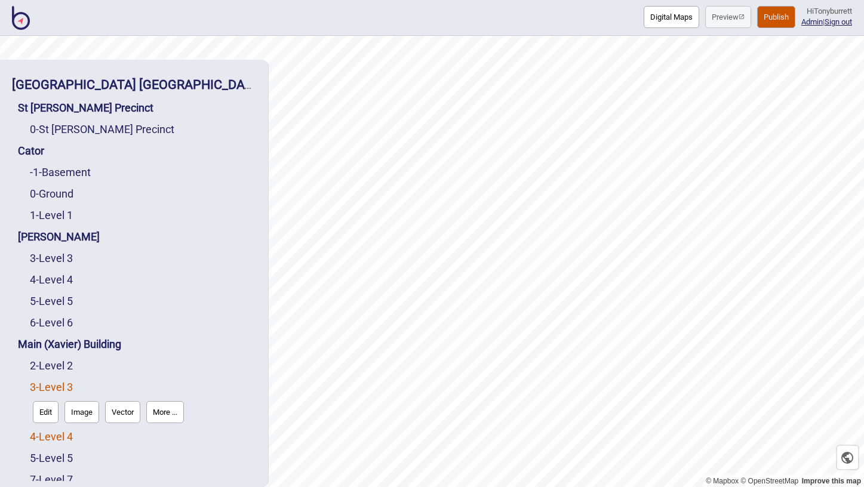
click at [54, 433] on link "4 - Level 4" at bounding box center [51, 436] width 43 height 13
click at [45, 433] on button "Edit" at bounding box center [46, 434] width 26 height 22
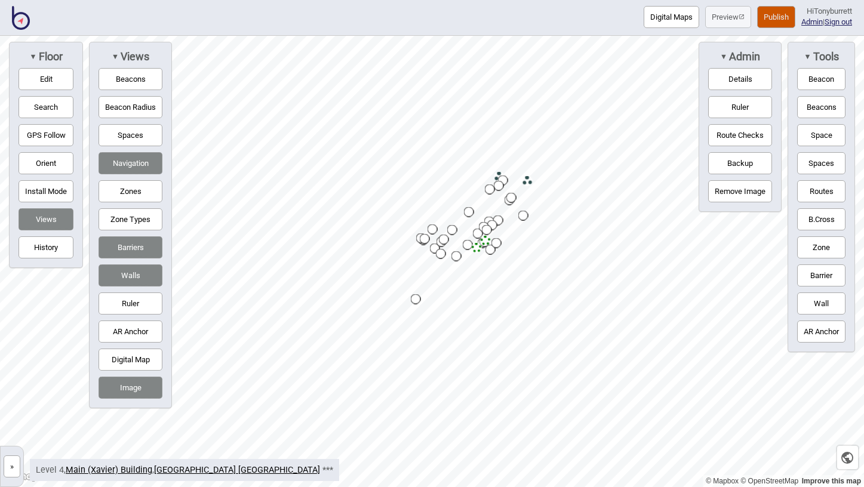
click at [734, 136] on button "Route Checks" at bounding box center [740, 135] width 64 height 22
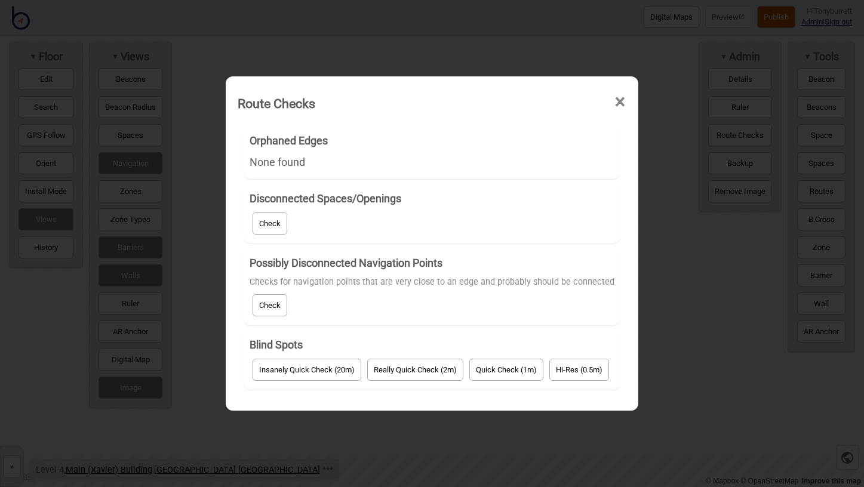
click at [261, 297] on button "Check" at bounding box center [269, 305] width 35 height 22
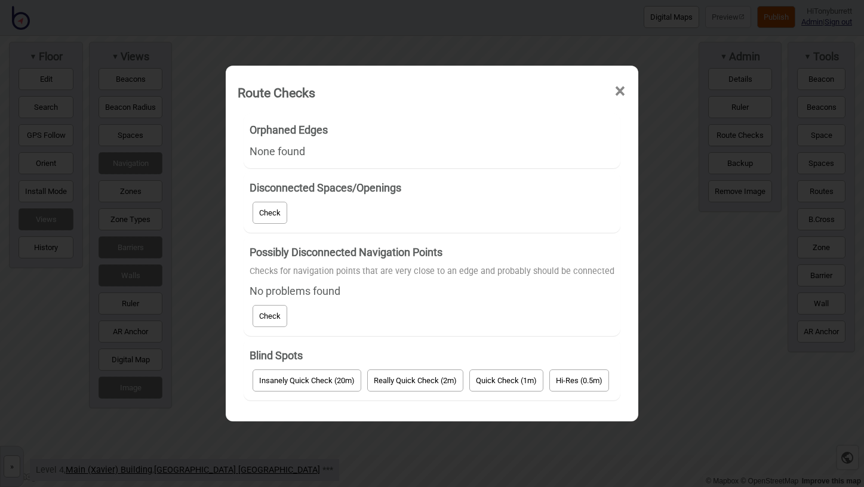
click at [625, 91] on span "×" at bounding box center [620, 91] width 13 height 39
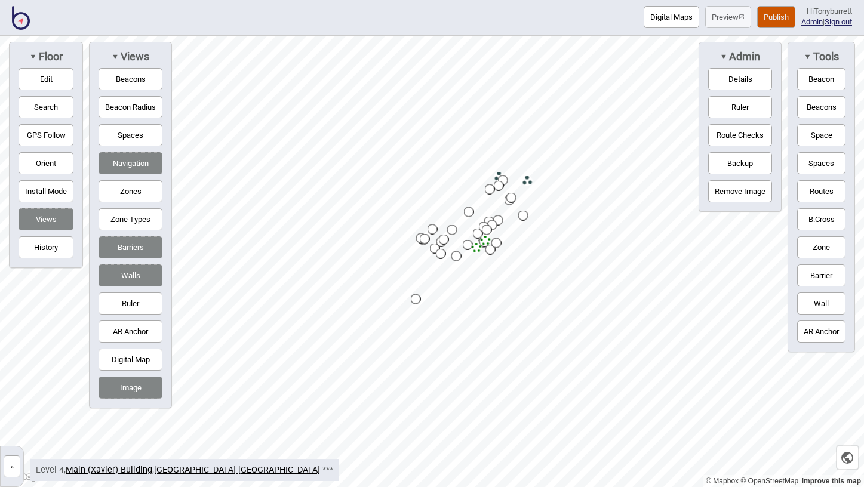
click at [8, 462] on button "»" at bounding box center [12, 466] width 17 height 22
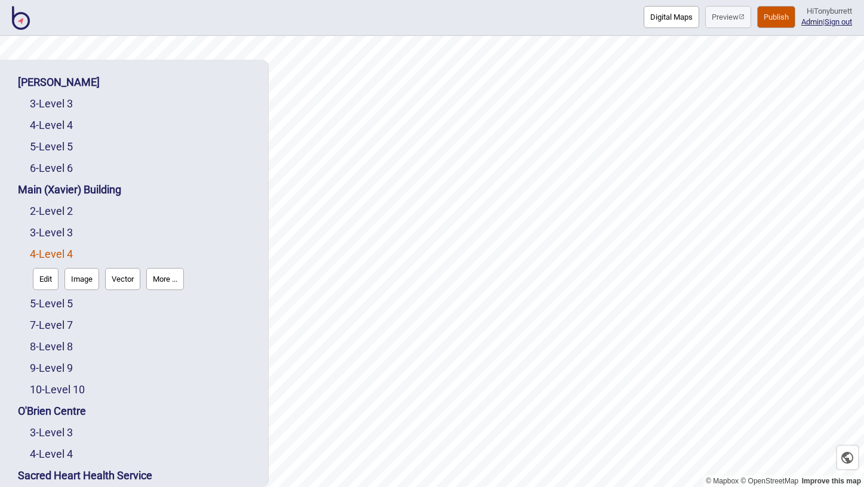
scroll to position [156, 0]
click at [67, 297] on link "5 - Level 5" at bounding box center [51, 302] width 43 height 13
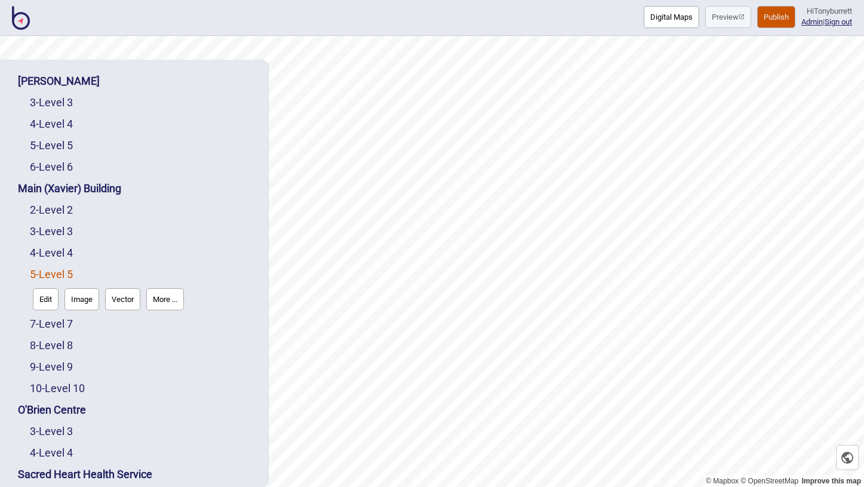
click at [41, 295] on button "Edit" at bounding box center [46, 299] width 26 height 22
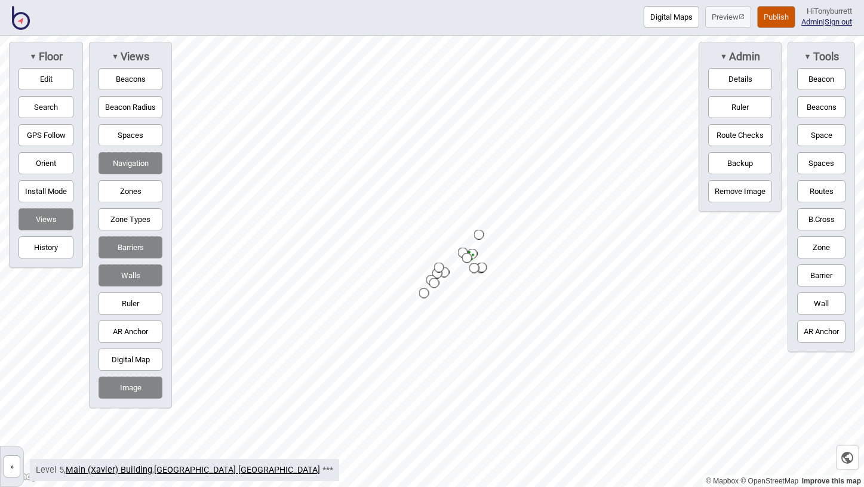
click at [757, 133] on button "Route Checks" at bounding box center [740, 135] width 64 height 22
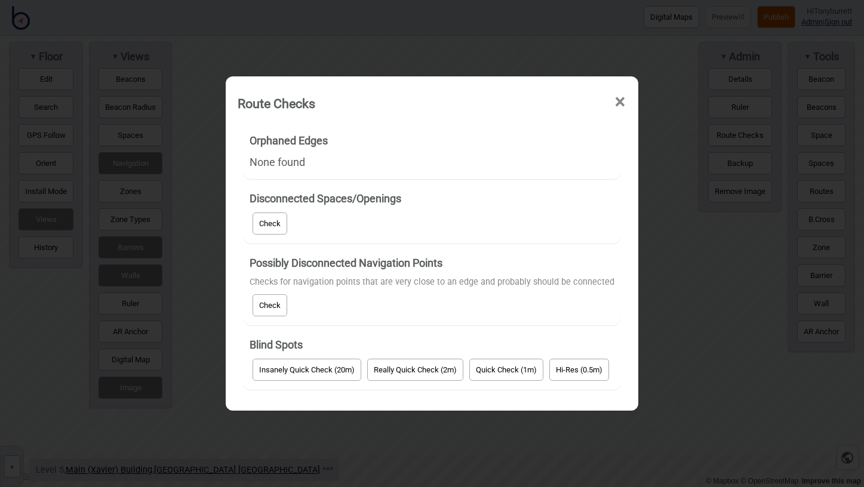
click at [276, 304] on button "Check" at bounding box center [269, 305] width 35 height 22
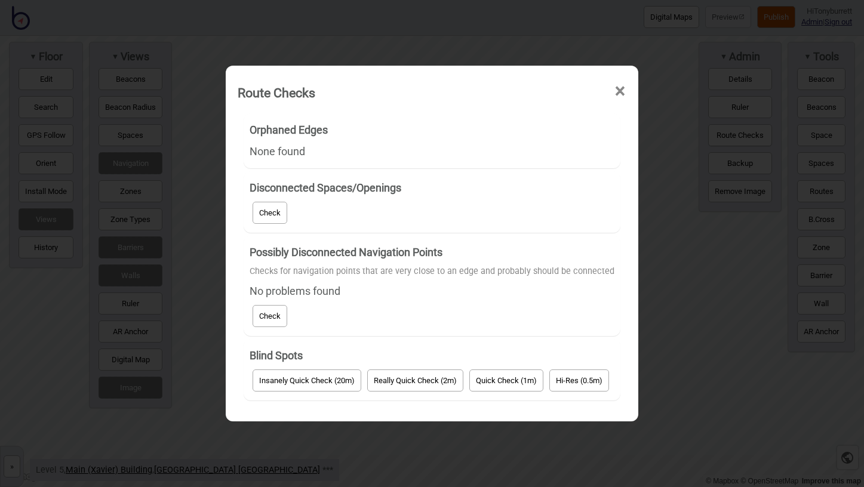
click at [618, 84] on span "×" at bounding box center [620, 91] width 13 height 39
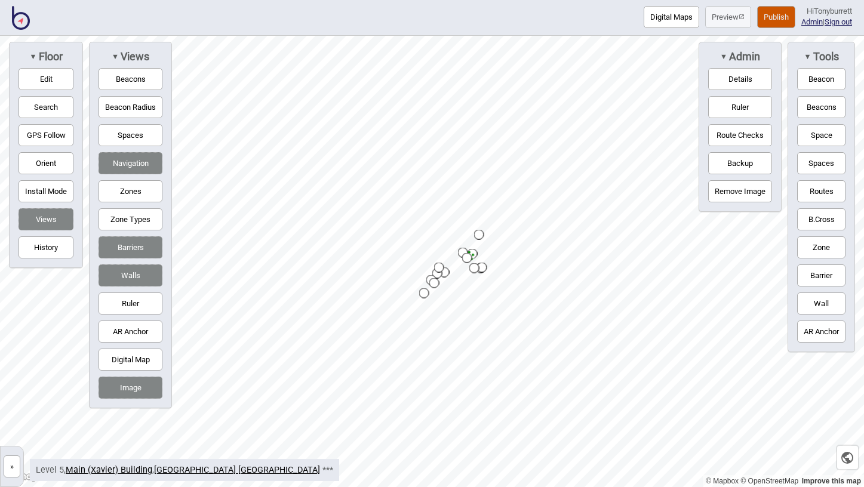
click at [16, 467] on button "»" at bounding box center [12, 466] width 17 height 22
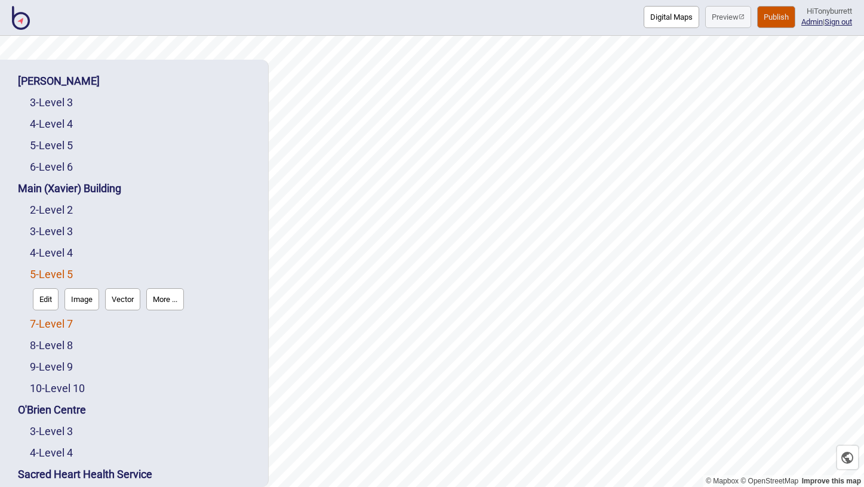
click at [63, 321] on link "7 - Level 7" at bounding box center [51, 324] width 43 height 13
click at [47, 320] on button "Edit" at bounding box center [46, 321] width 26 height 22
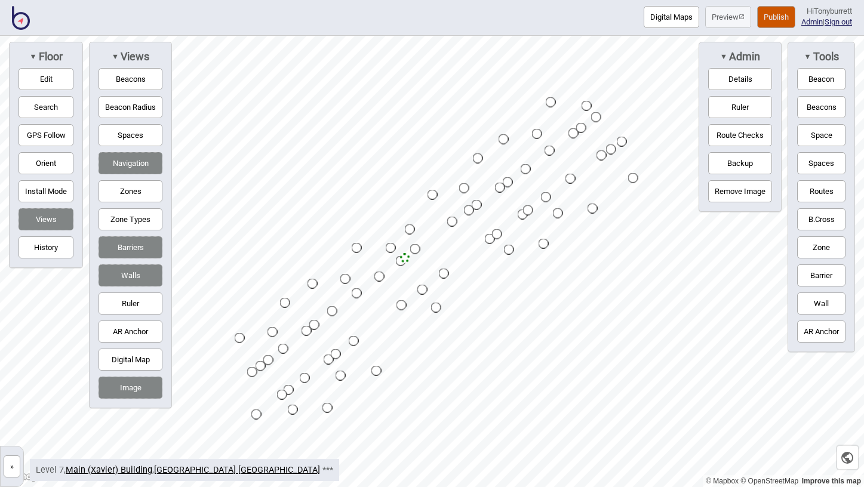
click at [734, 131] on button "Route Checks" at bounding box center [740, 135] width 64 height 22
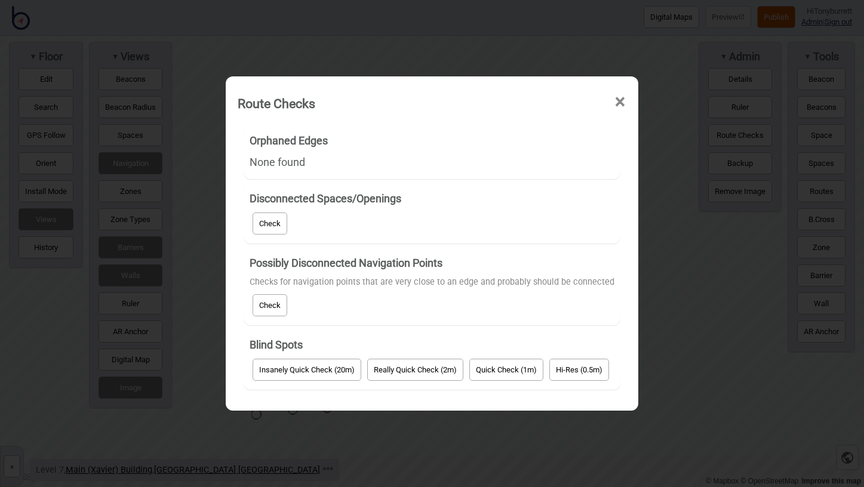
click at [272, 306] on button "Check" at bounding box center [269, 305] width 35 height 22
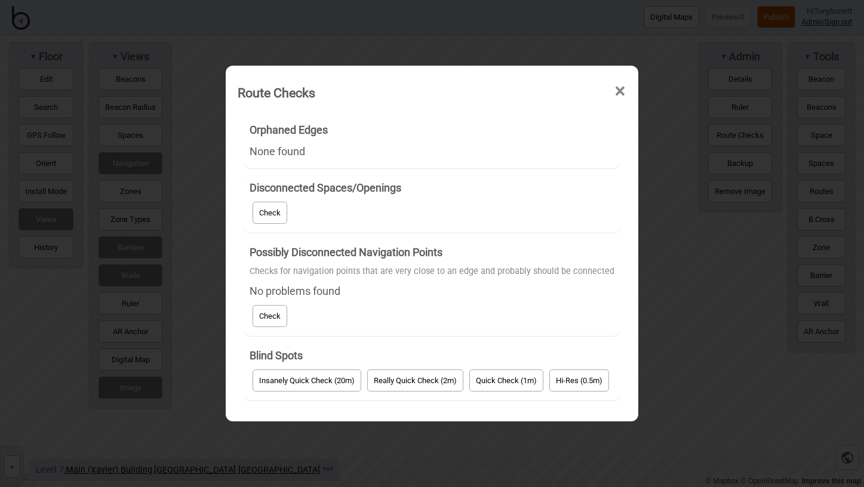
click at [621, 88] on span "×" at bounding box center [620, 91] width 13 height 39
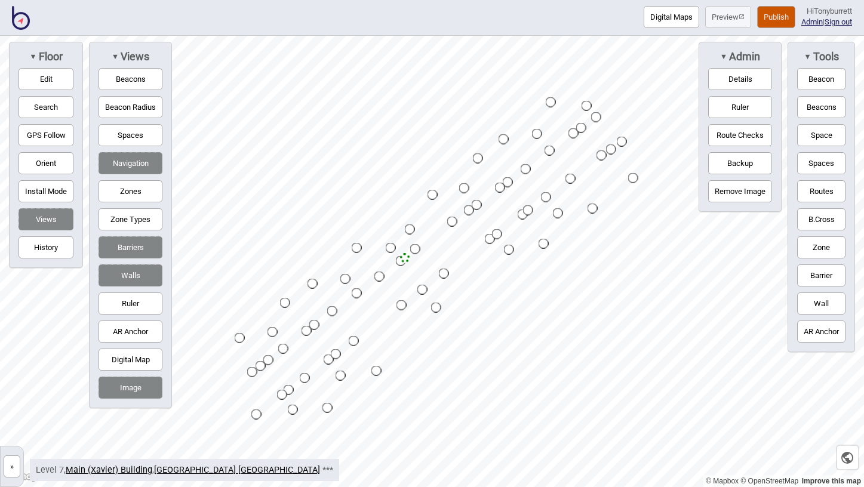
click at [13, 476] on button "»" at bounding box center [12, 466] width 17 height 22
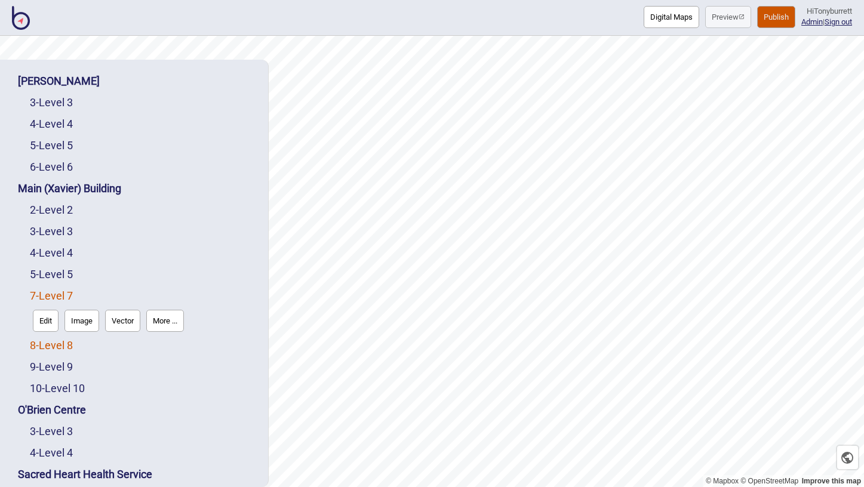
click at [66, 347] on link "8 - Level 8" at bounding box center [51, 345] width 43 height 13
click at [47, 347] on button "Edit" at bounding box center [46, 342] width 26 height 22
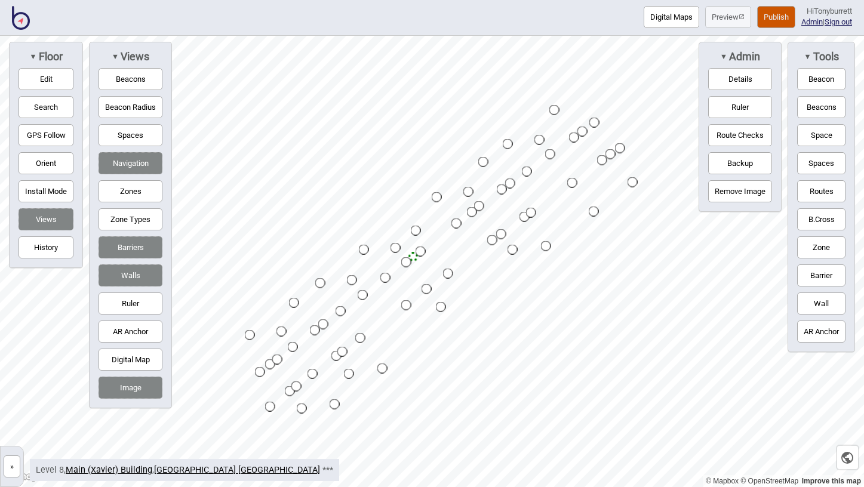
click at [741, 133] on button "Route Checks" at bounding box center [740, 135] width 64 height 22
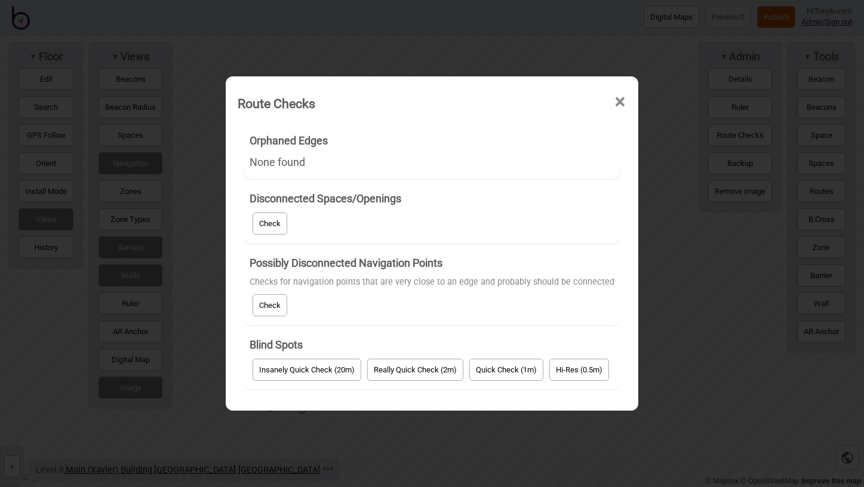
click at [617, 105] on span "×" at bounding box center [620, 101] width 13 height 39
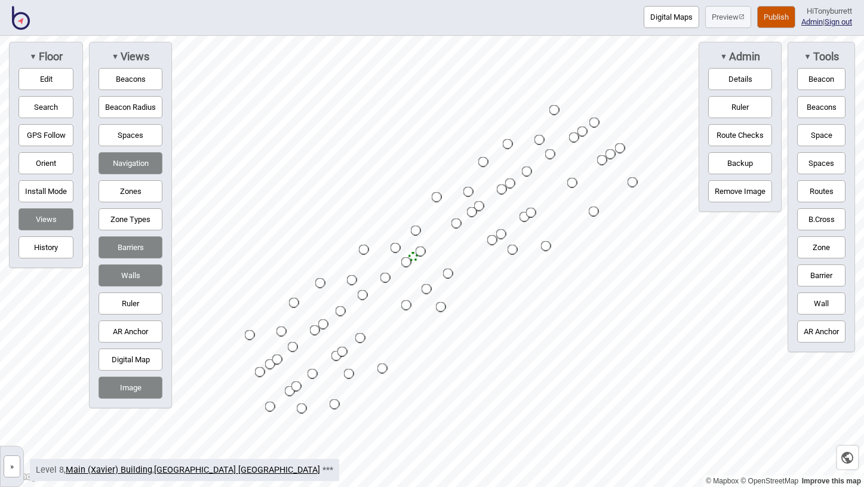
click at [14, 472] on button "»" at bounding box center [12, 466] width 17 height 22
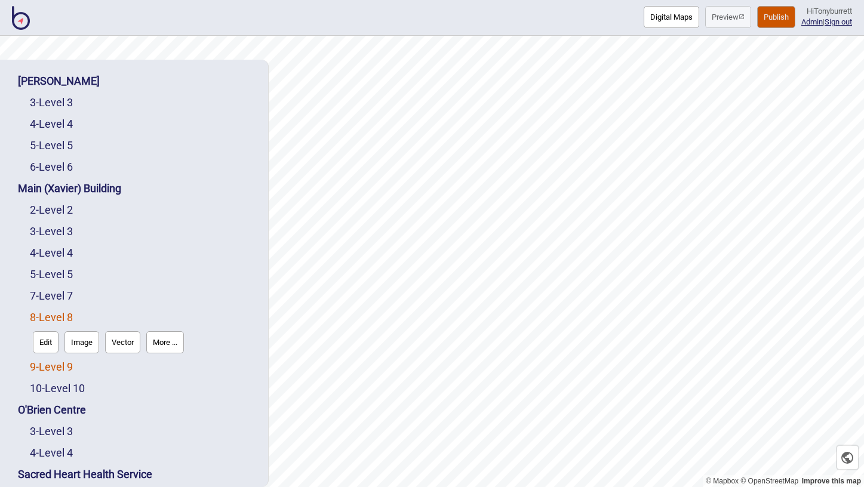
click at [58, 368] on link "9 - Level 9" at bounding box center [51, 367] width 43 height 13
click at [48, 368] on button "Edit" at bounding box center [46, 364] width 26 height 22
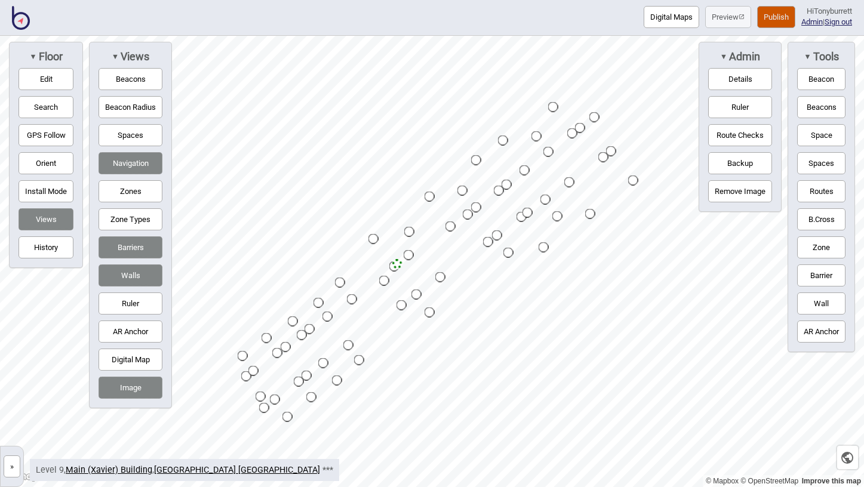
click at [731, 141] on button "Route Checks" at bounding box center [740, 135] width 64 height 22
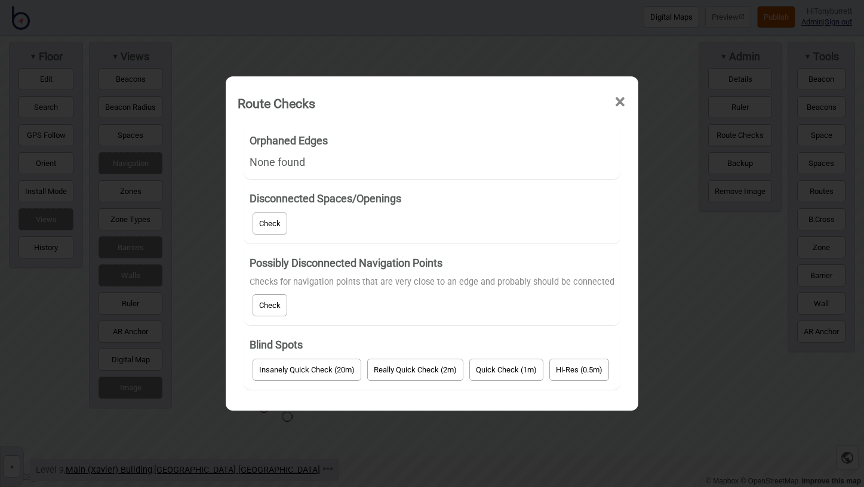
click at [276, 233] on button "Check" at bounding box center [269, 223] width 35 height 22
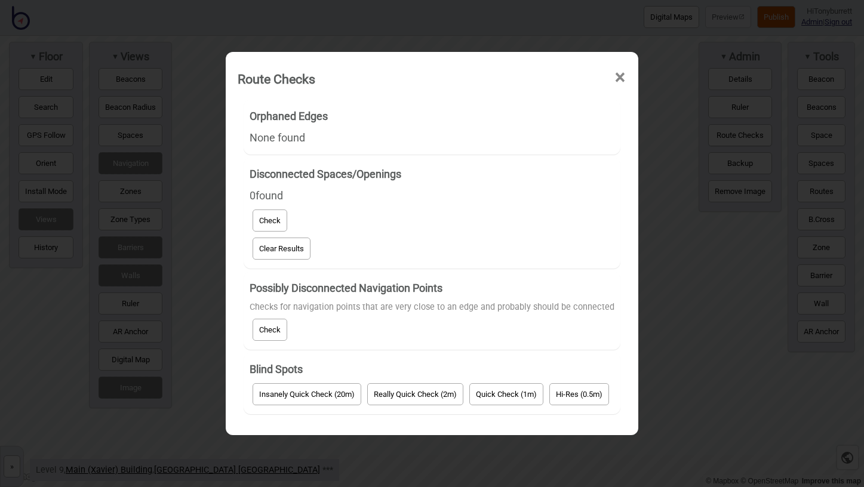
click at [269, 327] on button "Check" at bounding box center [269, 330] width 35 height 22
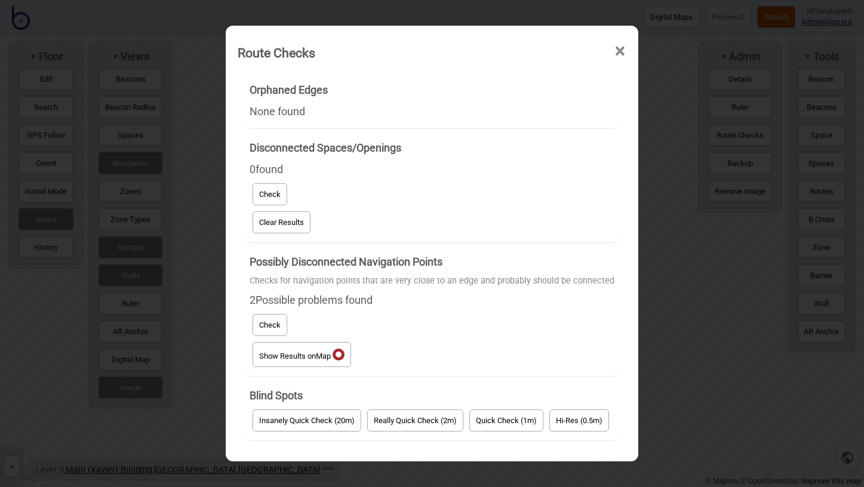
click at [279, 358] on button "Show Results on Map" at bounding box center [301, 354] width 98 height 25
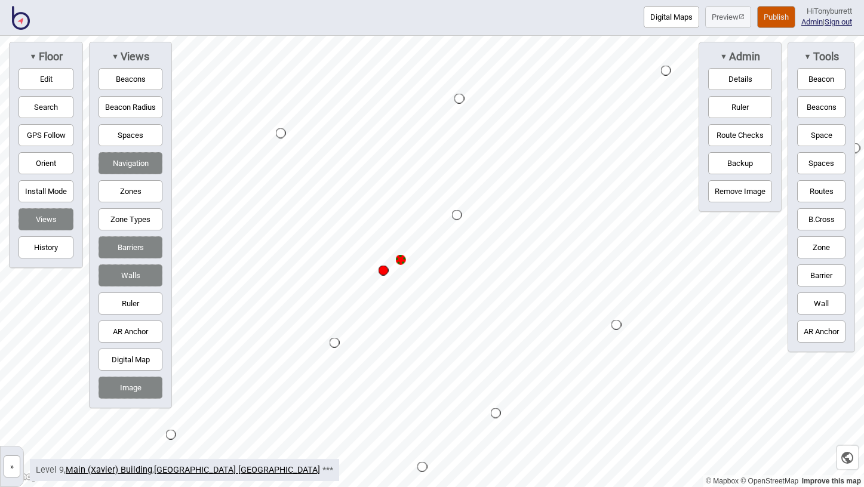
click at [79, 75] on div "▼ Floor Edit Search GPS Follow Orient Install Mode Views History" at bounding box center [46, 155] width 74 height 226
click at [38, 71] on button "Edit" at bounding box center [46, 79] width 55 height 22
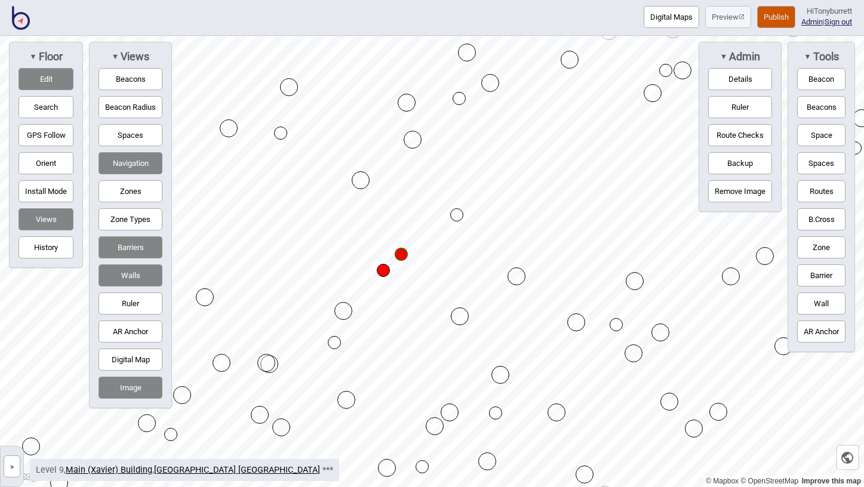
drag, startPoint x: 404, startPoint y: 259, endPoint x: 405, endPoint y: 253, distance: 6.0
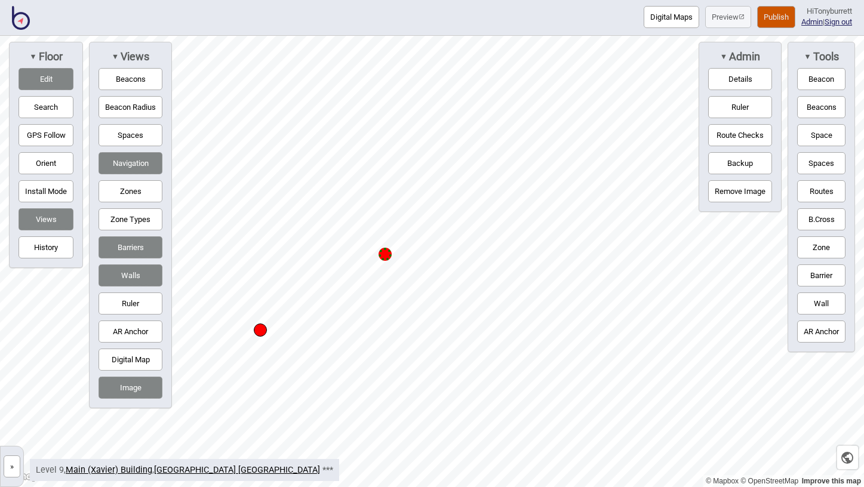
drag, startPoint x: 395, startPoint y: 260, endPoint x: 390, endPoint y: 252, distance: 8.6
drag, startPoint x: 390, startPoint y: 252, endPoint x: 383, endPoint y: 247, distance: 9.3
click at [7, 473] on button "»" at bounding box center [12, 466] width 17 height 22
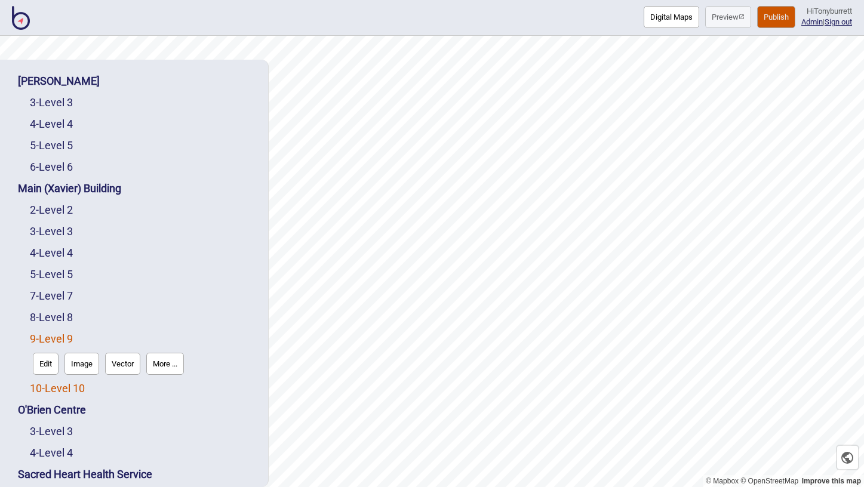
click at [71, 386] on link "10 - Level 10" at bounding box center [57, 388] width 55 height 13
click at [53, 386] on button "Edit" at bounding box center [46, 385] width 26 height 22
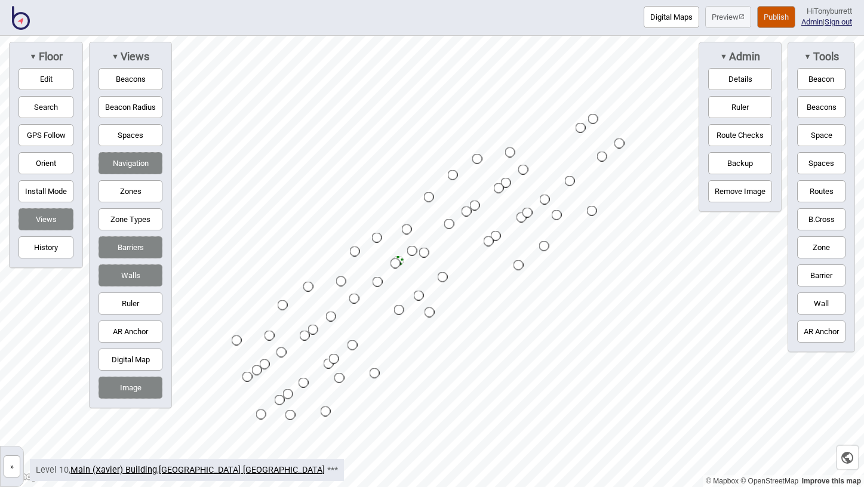
click at [713, 137] on button "Route Checks" at bounding box center [740, 135] width 64 height 22
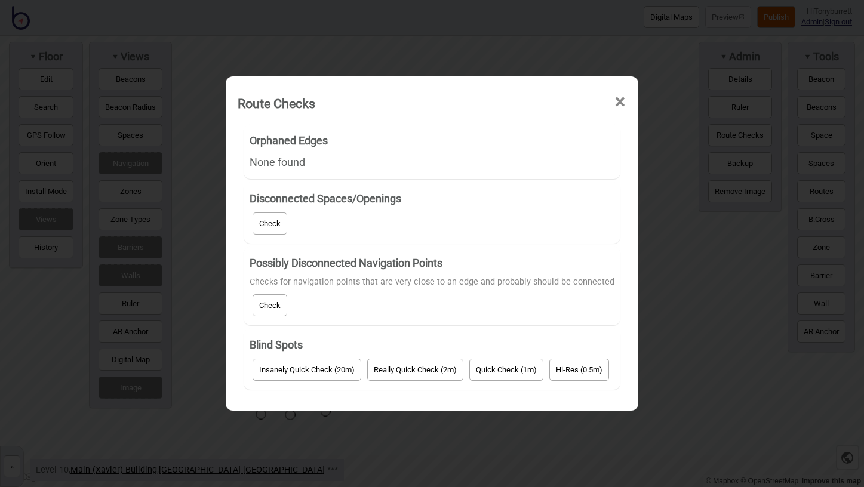
click at [269, 300] on button "Check" at bounding box center [269, 305] width 35 height 22
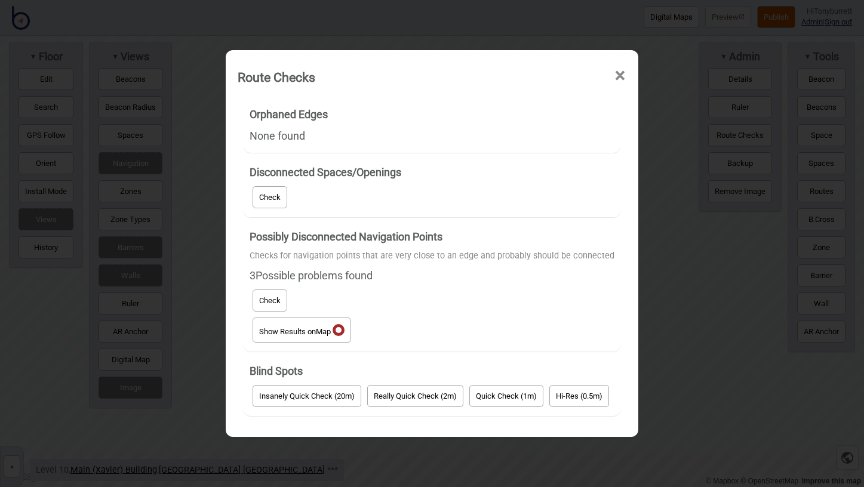
click at [273, 335] on button "Show Results on Map" at bounding box center [301, 330] width 98 height 25
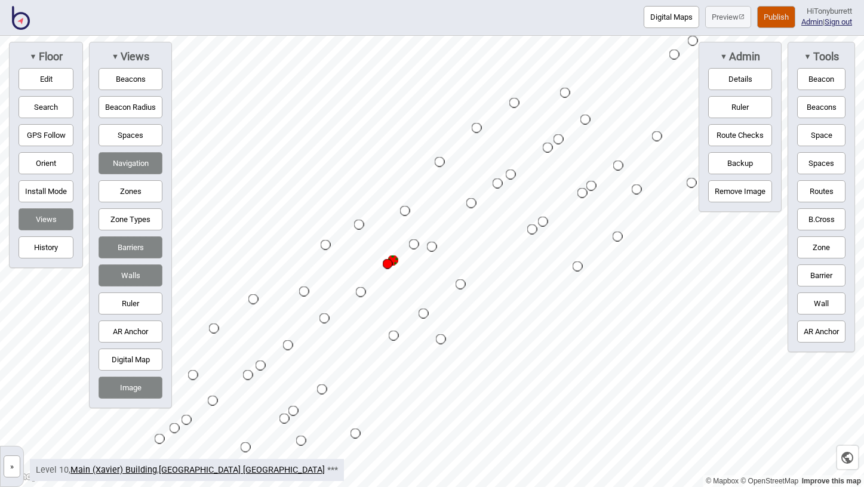
click at [16, 473] on button "»" at bounding box center [12, 466] width 17 height 22
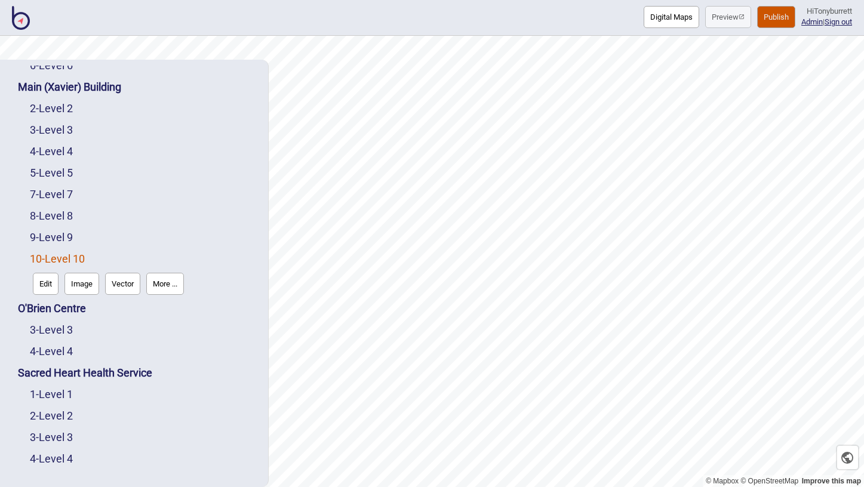
scroll to position [272, 0]
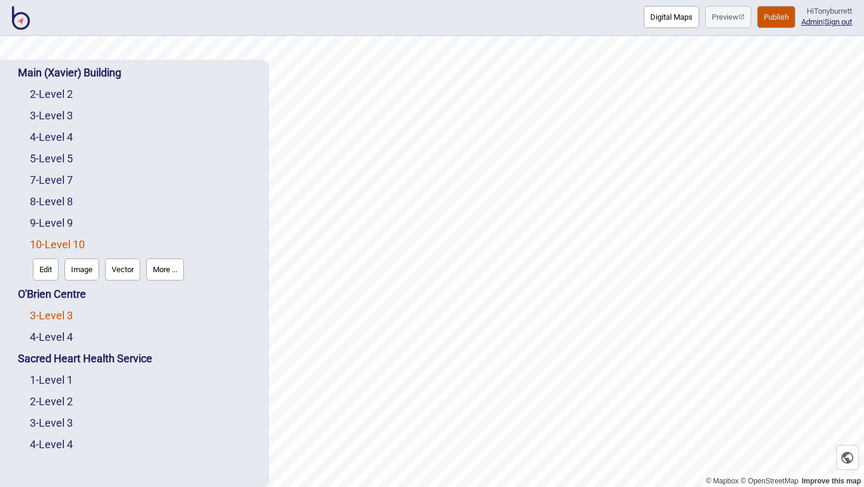
click at [54, 315] on link "3 - Level 3" at bounding box center [51, 315] width 43 height 13
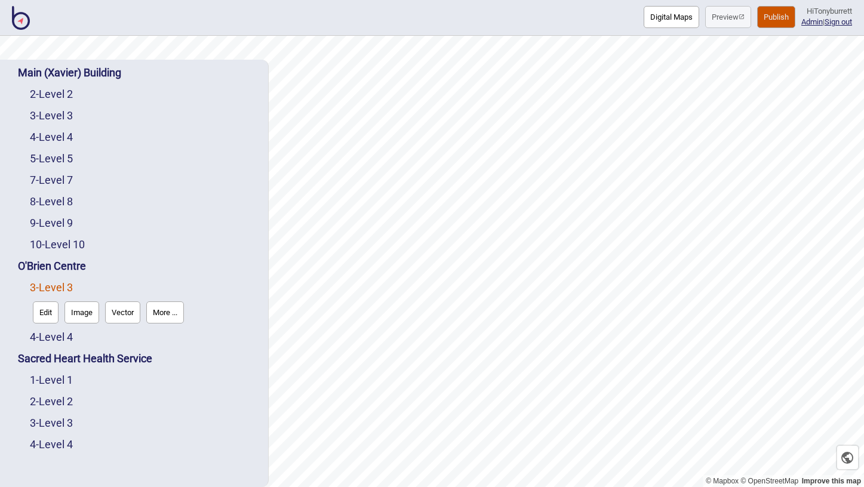
click at [48, 318] on button "Edit" at bounding box center [46, 312] width 26 height 22
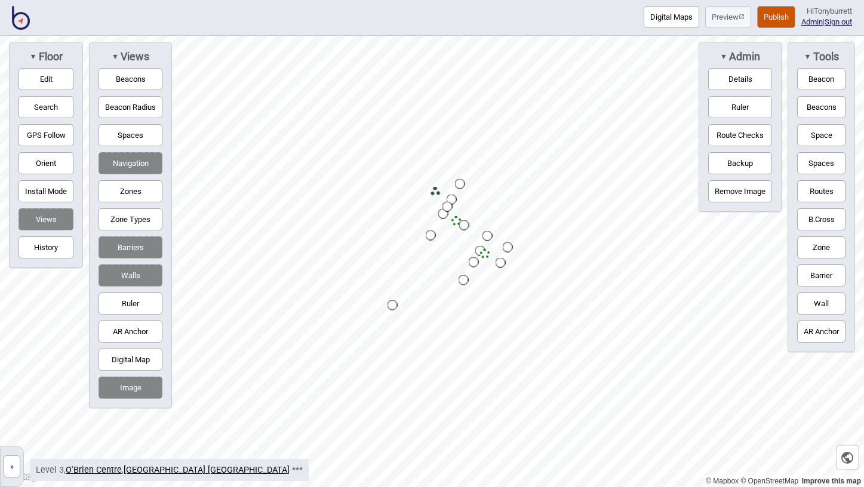
click at [728, 135] on button "Route Checks" at bounding box center [740, 135] width 64 height 22
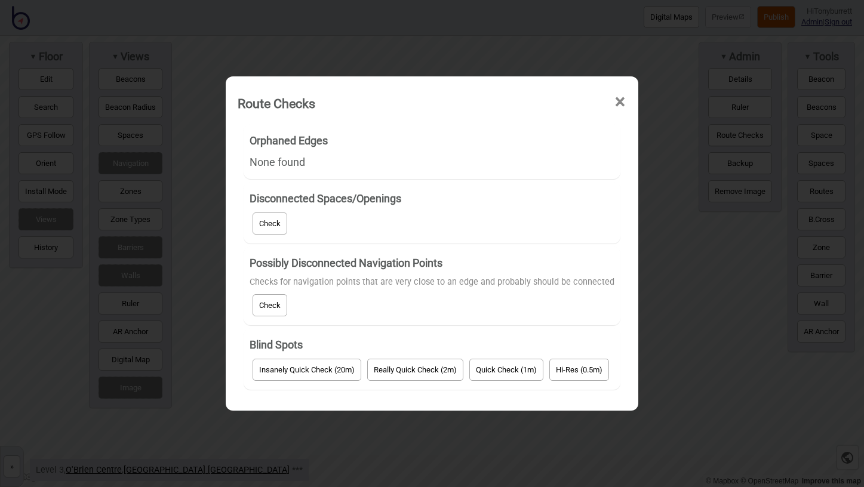
click at [279, 300] on button "Check" at bounding box center [269, 305] width 35 height 22
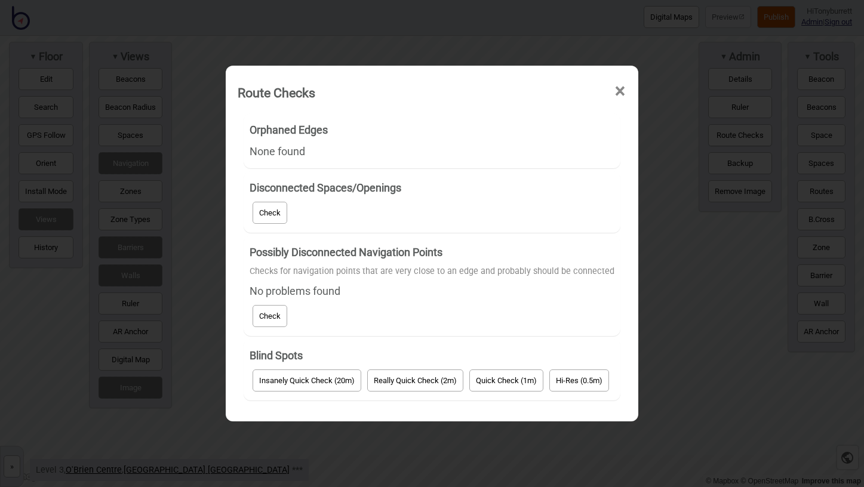
click at [614, 97] on span "×" at bounding box center [620, 91] width 13 height 39
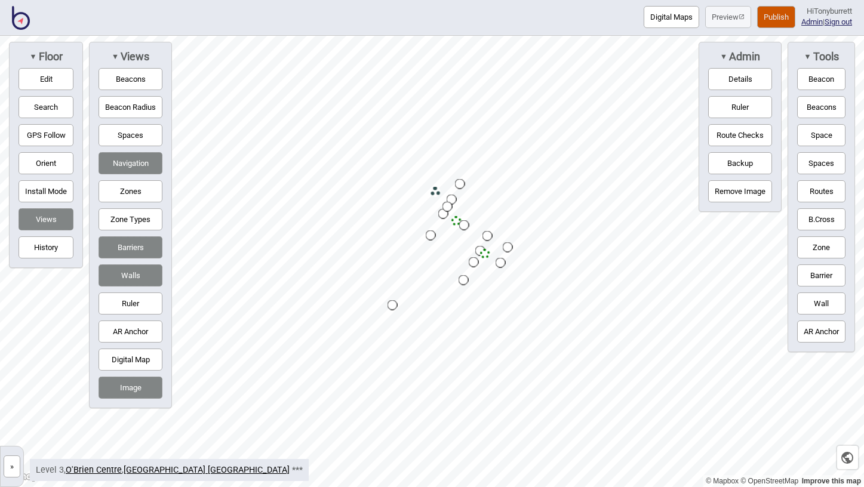
click at [12, 464] on button "»" at bounding box center [12, 466] width 17 height 22
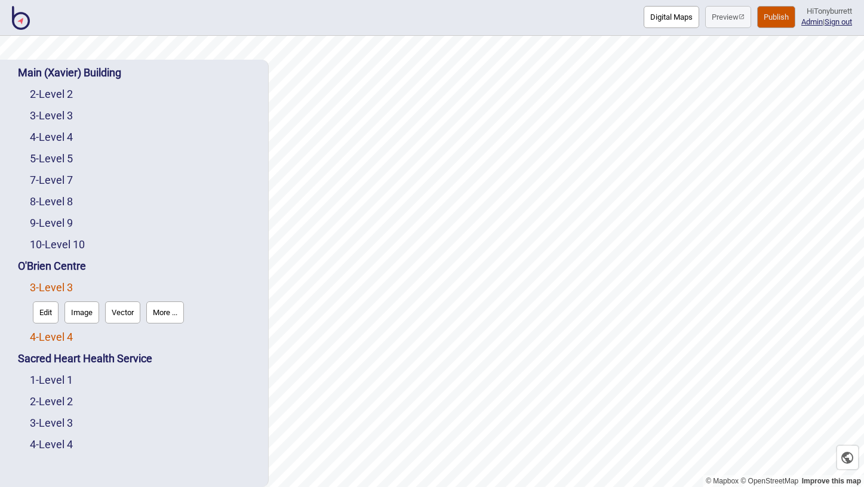
click at [59, 333] on link "4 - Level 4" at bounding box center [51, 337] width 43 height 13
click at [53, 334] on button "Edit" at bounding box center [46, 334] width 26 height 22
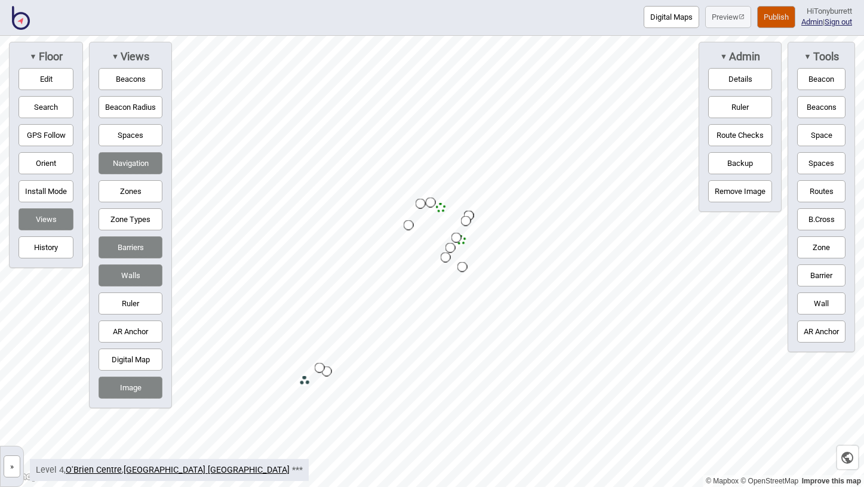
click at [759, 130] on button "Route Checks" at bounding box center [740, 135] width 64 height 22
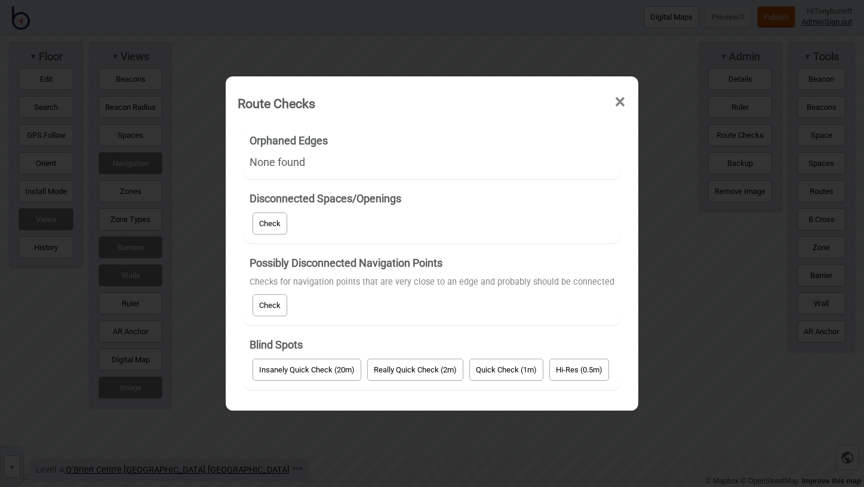
click at [288, 297] on div "Possibly Disconnected Navigation Points Checks for navigation points that are v…" at bounding box center [432, 285] width 365 height 67
click at [287, 297] on button "Check" at bounding box center [269, 305] width 35 height 22
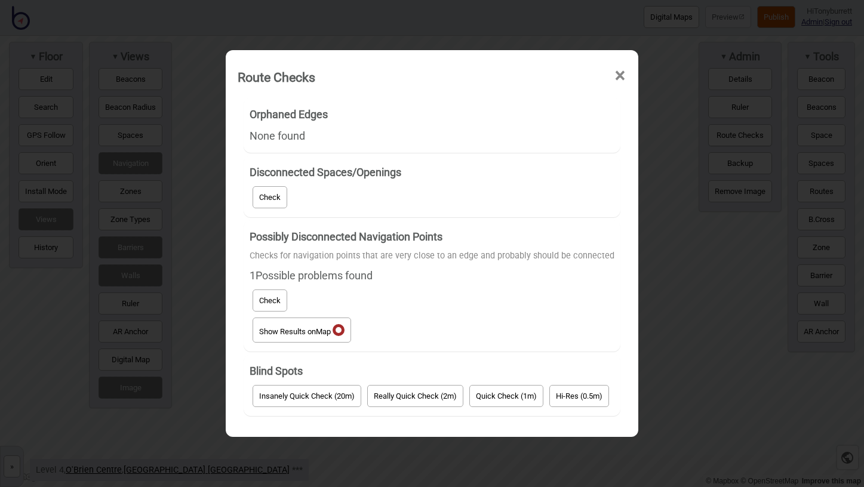
click at [316, 318] on button "Show Results on Map" at bounding box center [301, 330] width 98 height 25
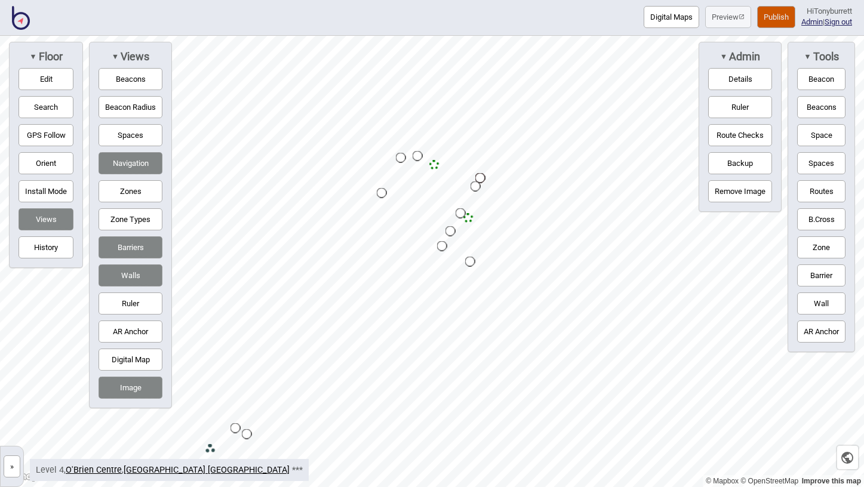
click at [731, 131] on button "Route Checks" at bounding box center [740, 135] width 64 height 22
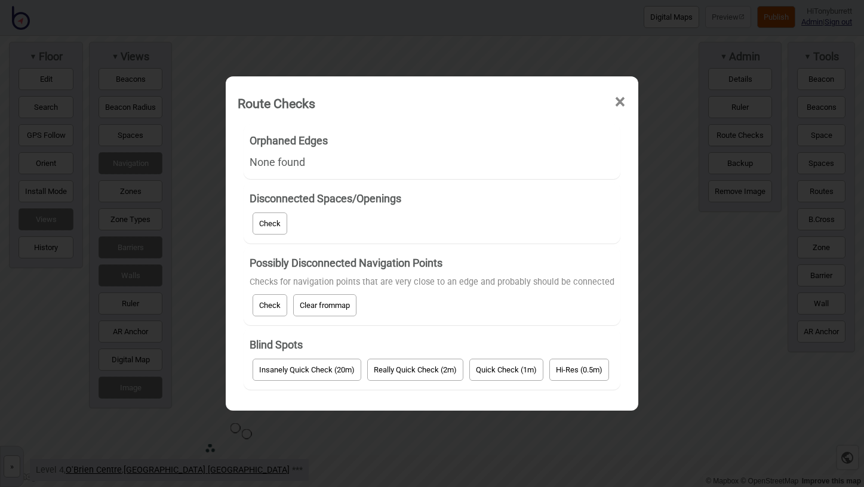
click at [267, 304] on button "Check" at bounding box center [269, 305] width 35 height 22
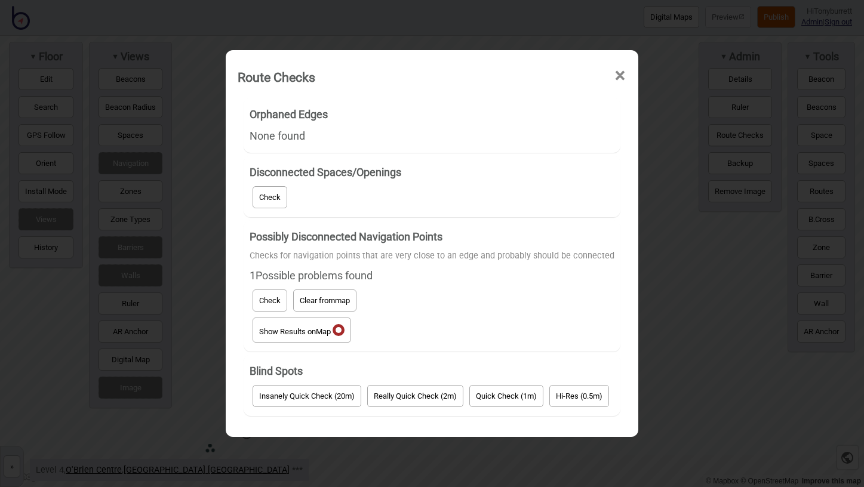
click at [290, 332] on button "Show Results on Map" at bounding box center [301, 330] width 98 height 25
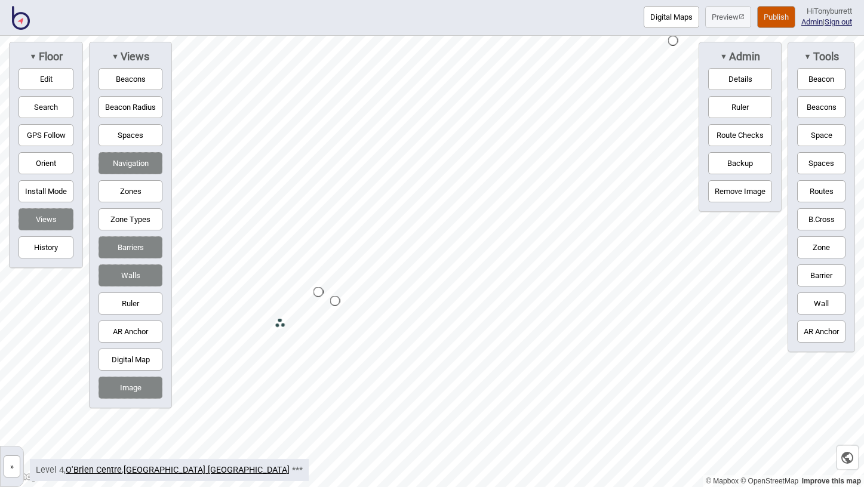
click at [16, 458] on button "»" at bounding box center [12, 466] width 17 height 22
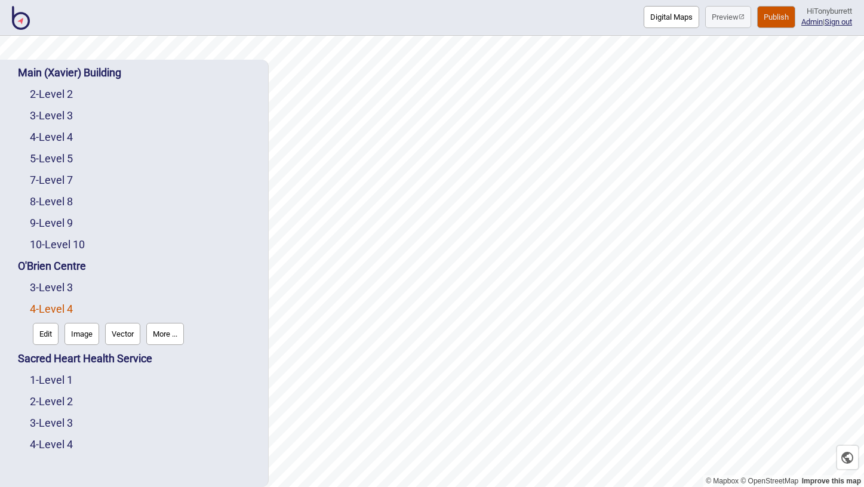
click at [50, 388] on div "1 - Level 1" at bounding box center [143, 379] width 226 height 21
click at [51, 379] on link "1 - Level 1" at bounding box center [51, 380] width 43 height 13
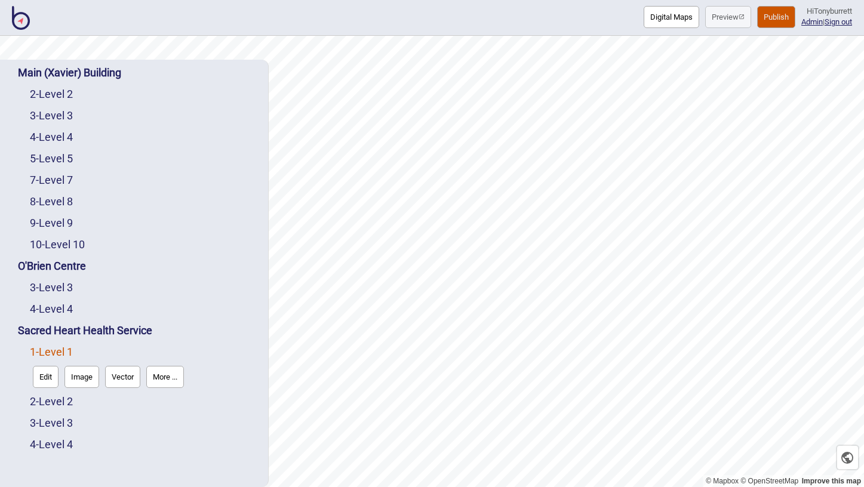
click at [49, 380] on button "Edit" at bounding box center [46, 377] width 26 height 22
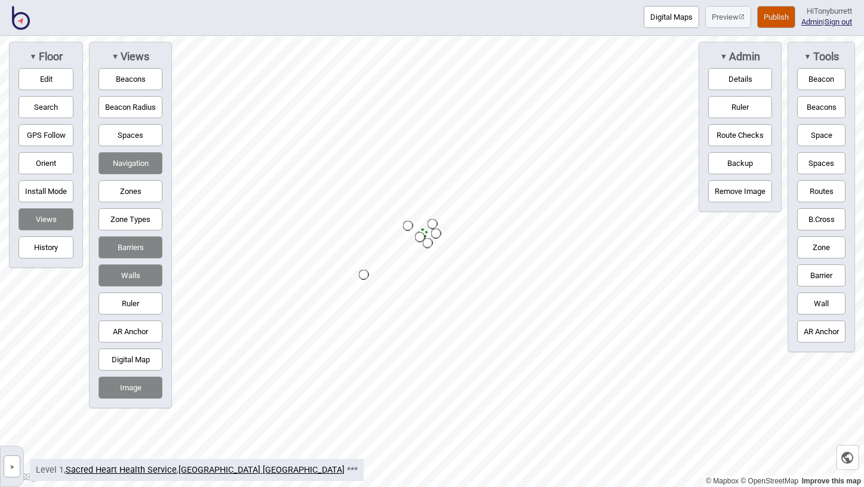
click at [738, 130] on button "Route Checks" at bounding box center [740, 135] width 64 height 22
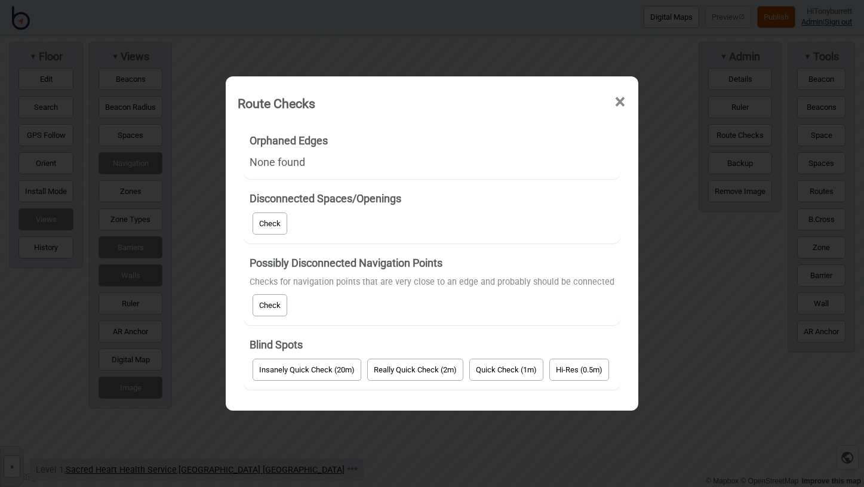
click at [266, 297] on button "Check" at bounding box center [269, 305] width 35 height 22
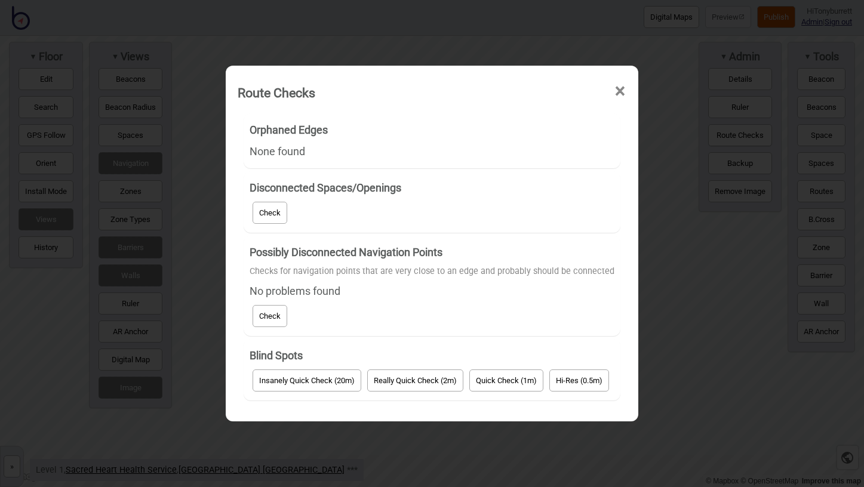
click at [614, 93] on span "×" at bounding box center [620, 91] width 13 height 39
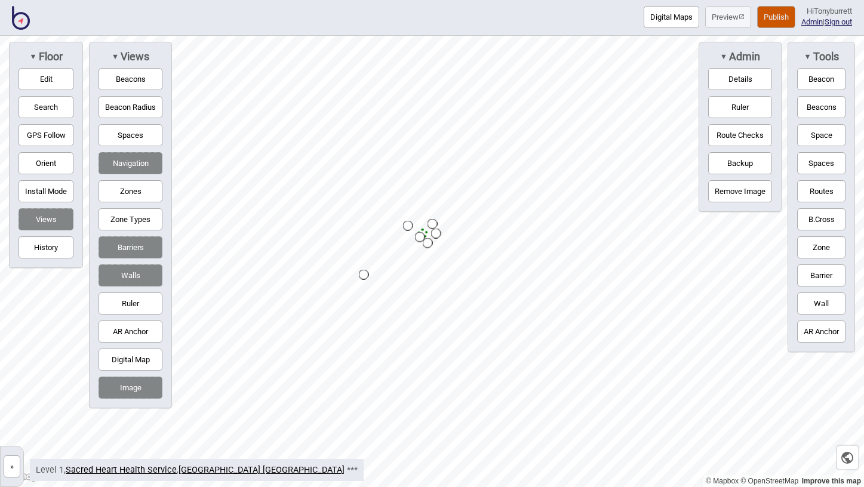
click at [15, 468] on button "»" at bounding box center [12, 466] width 17 height 22
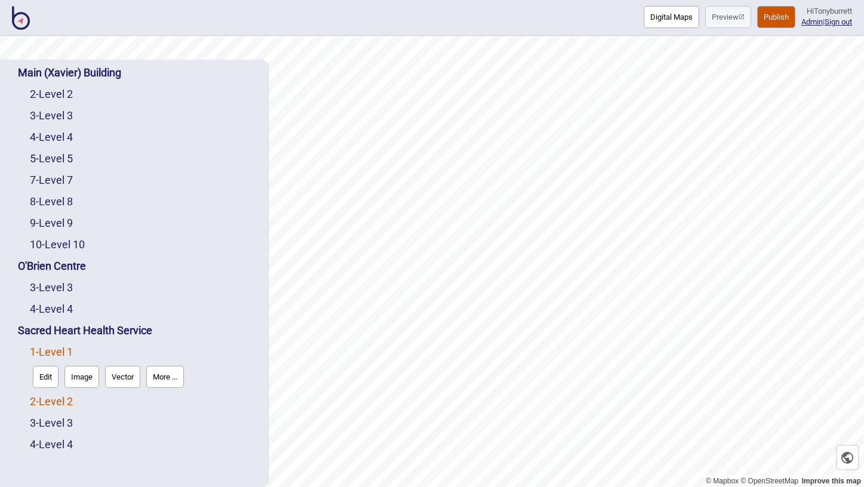
click at [67, 399] on link "2 - Level 2" at bounding box center [51, 401] width 43 height 13
click at [44, 401] on button "Edit" at bounding box center [46, 398] width 26 height 22
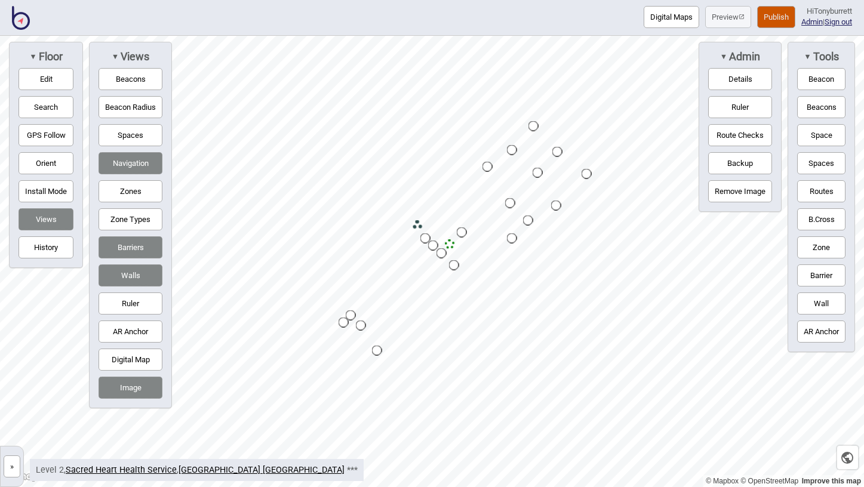
click at [749, 136] on button "Route Checks" at bounding box center [740, 135] width 64 height 22
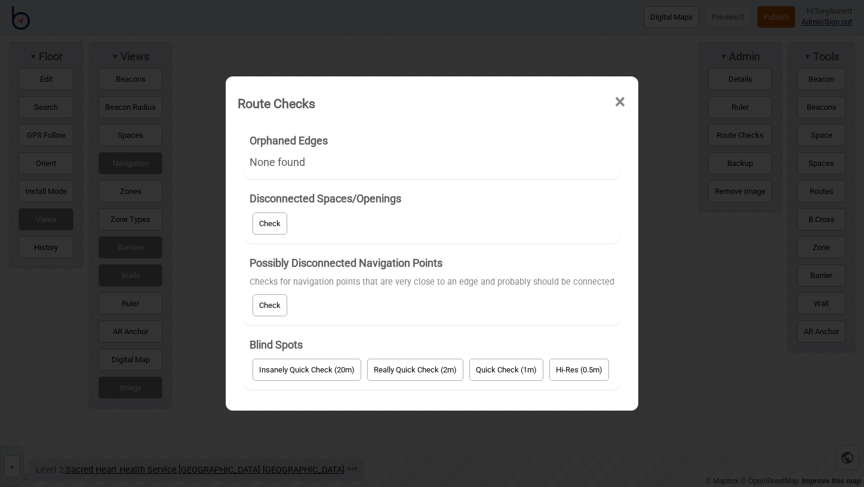
click at [277, 305] on button "Check" at bounding box center [269, 305] width 35 height 22
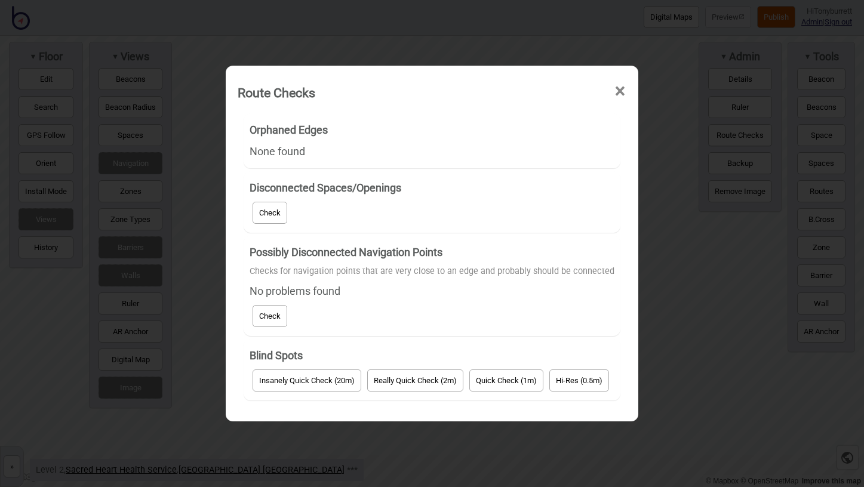
click at [619, 92] on span "×" at bounding box center [620, 91] width 13 height 39
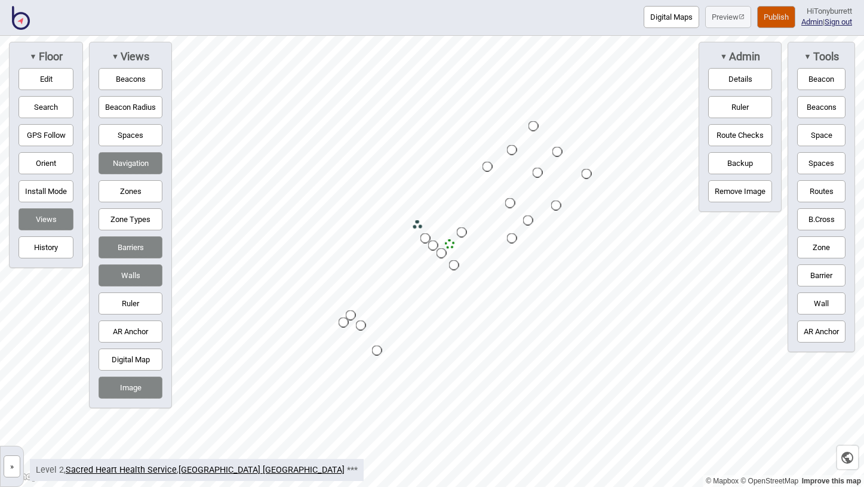
click at [14, 469] on button "»" at bounding box center [12, 466] width 17 height 22
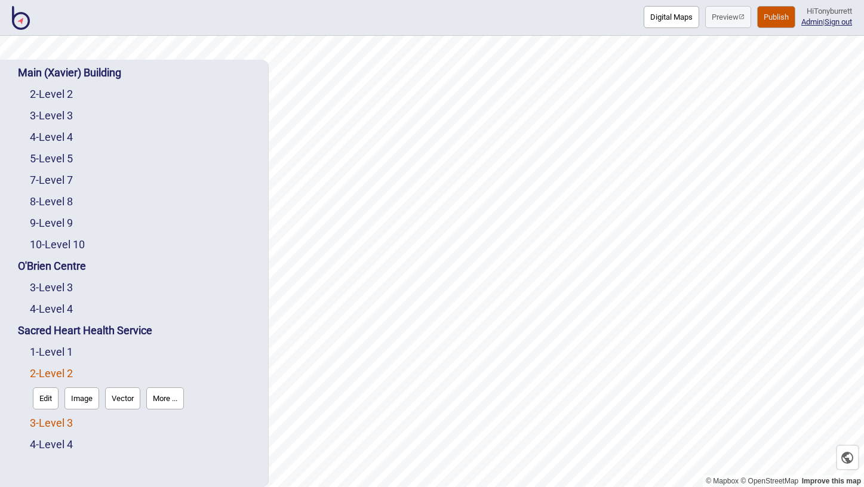
click at [58, 422] on link "3 - Level 3" at bounding box center [51, 423] width 43 height 13
click at [47, 422] on button "Edit" at bounding box center [46, 420] width 26 height 22
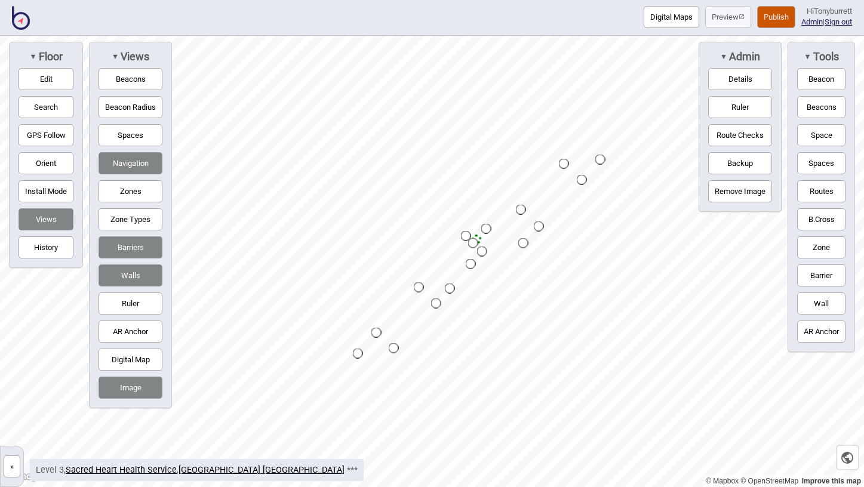
click at [719, 139] on button "Route Checks" at bounding box center [740, 135] width 64 height 22
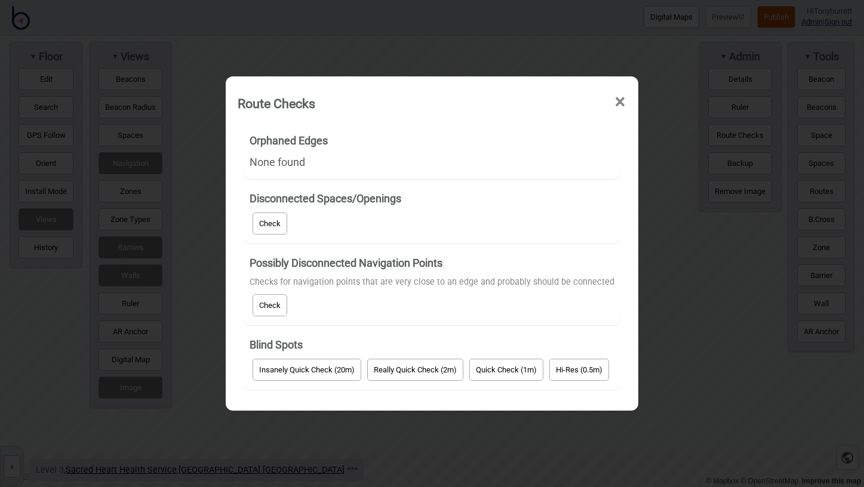
click at [275, 300] on button "Check" at bounding box center [269, 305] width 35 height 22
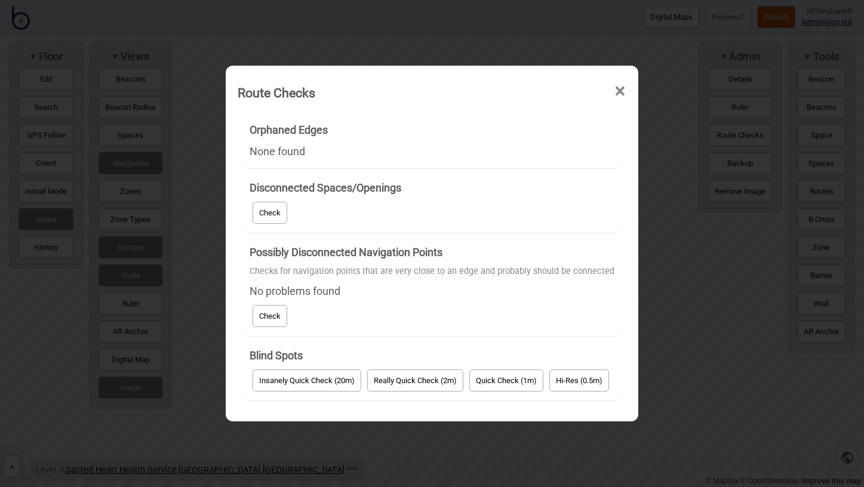
click at [621, 91] on span "×" at bounding box center [620, 91] width 13 height 39
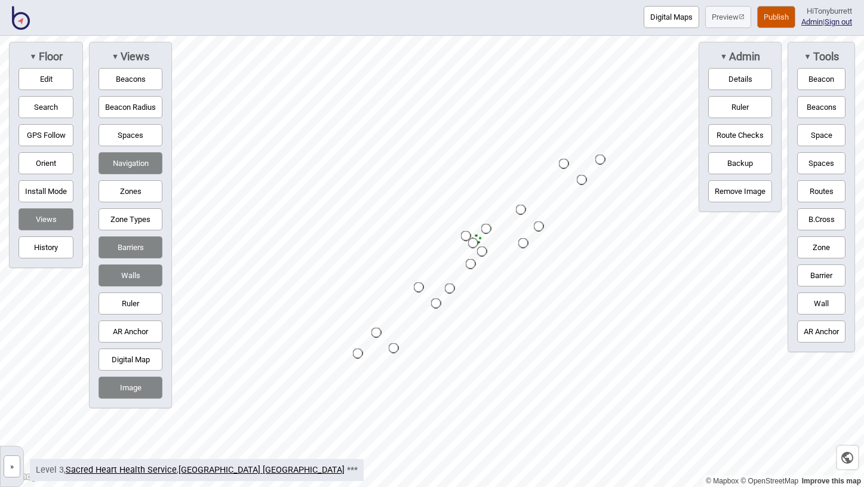
click at [10, 467] on button "»" at bounding box center [12, 466] width 17 height 22
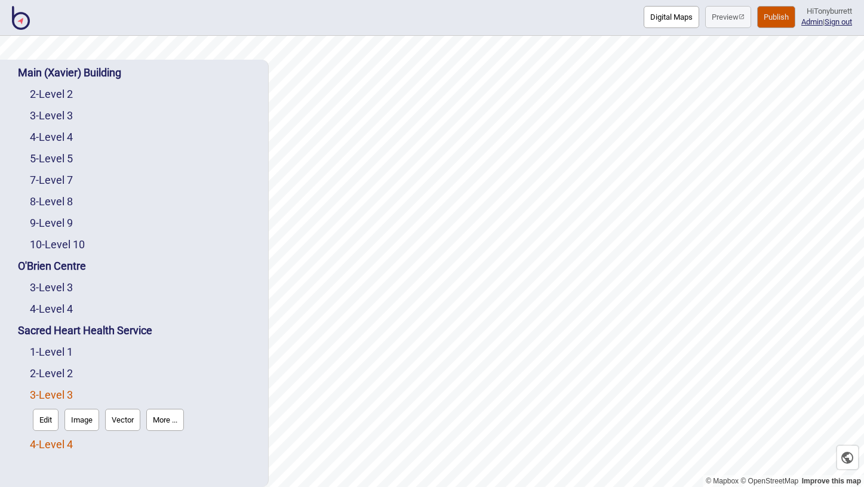
click at [44, 446] on link "4 - Level 4" at bounding box center [51, 444] width 43 height 13
click at [40, 445] on button "Edit" at bounding box center [46, 441] width 26 height 22
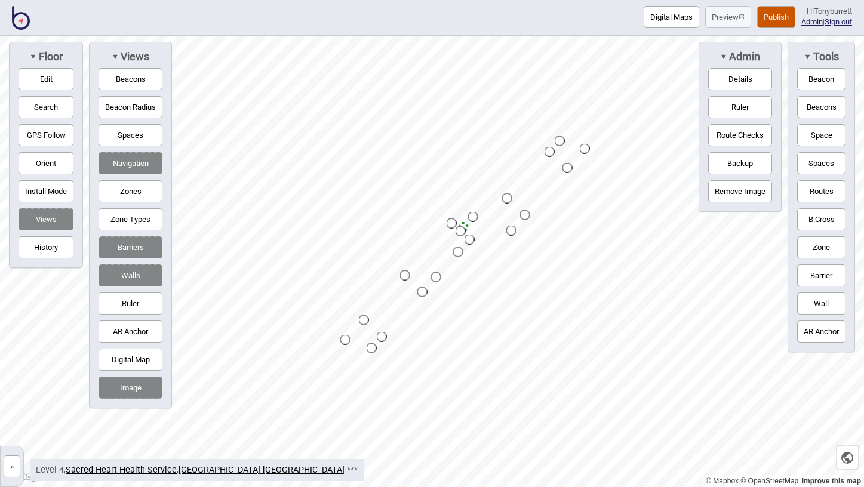
click at [722, 137] on button "Route Checks" at bounding box center [740, 135] width 64 height 22
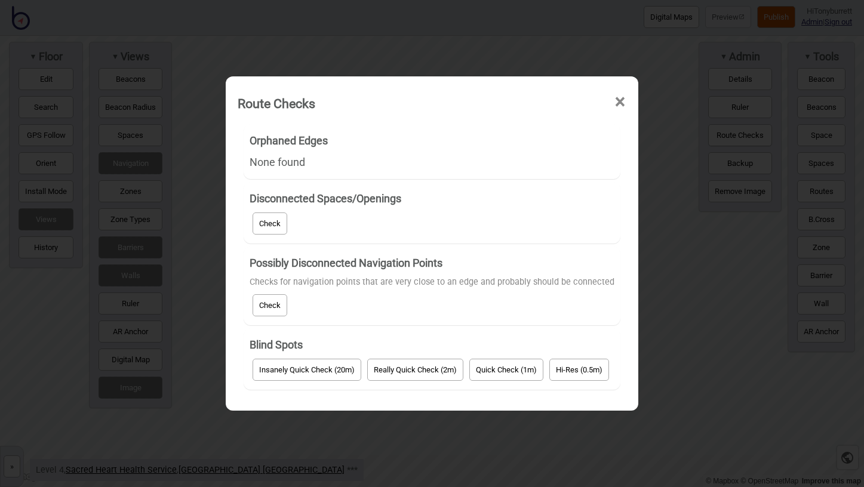
click at [276, 301] on button "Check" at bounding box center [269, 305] width 35 height 22
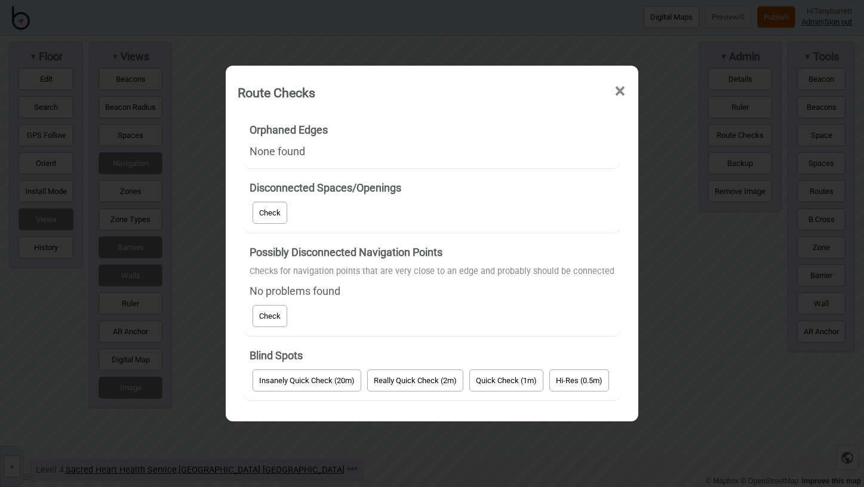
click at [619, 90] on span "×" at bounding box center [620, 91] width 13 height 39
